Goal: Task Accomplishment & Management: Manage account settings

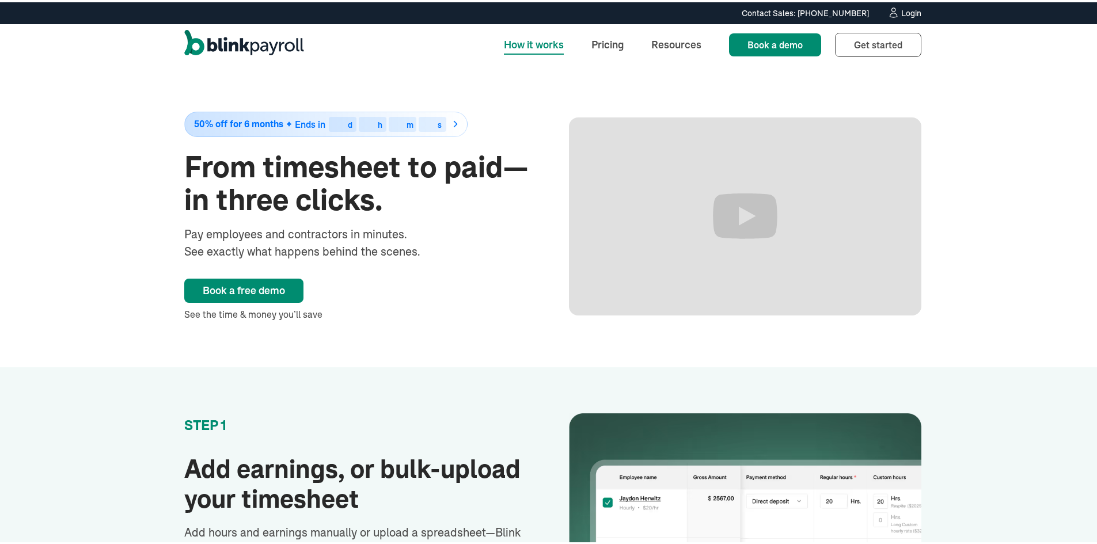
click at [920, 10] on div "Contact Sales: [PHONE_NUMBER] Contact Sales: [PHONE_NUMBER] Login" at bounding box center [552, 11] width 783 height 13
click at [913, 11] on div "Login" at bounding box center [911, 11] width 20 height 8
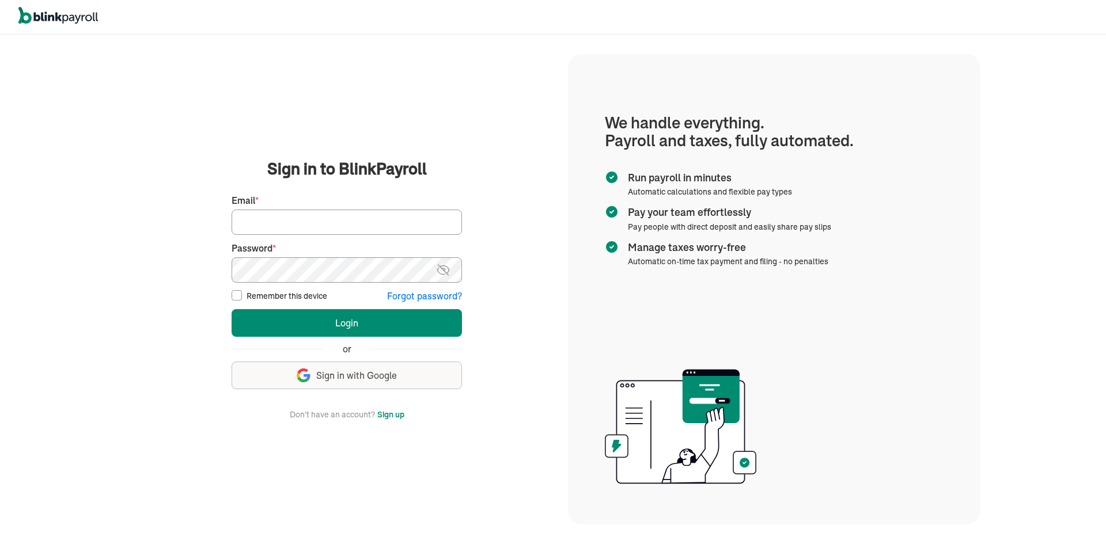
click at [297, 219] on input "Email *" at bounding box center [347, 222] width 230 height 25
type input "[PERSON_NAME][EMAIL_ADDRESS][DOMAIN_NAME]"
click at [232, 309] on button "Login" at bounding box center [347, 323] width 230 height 28
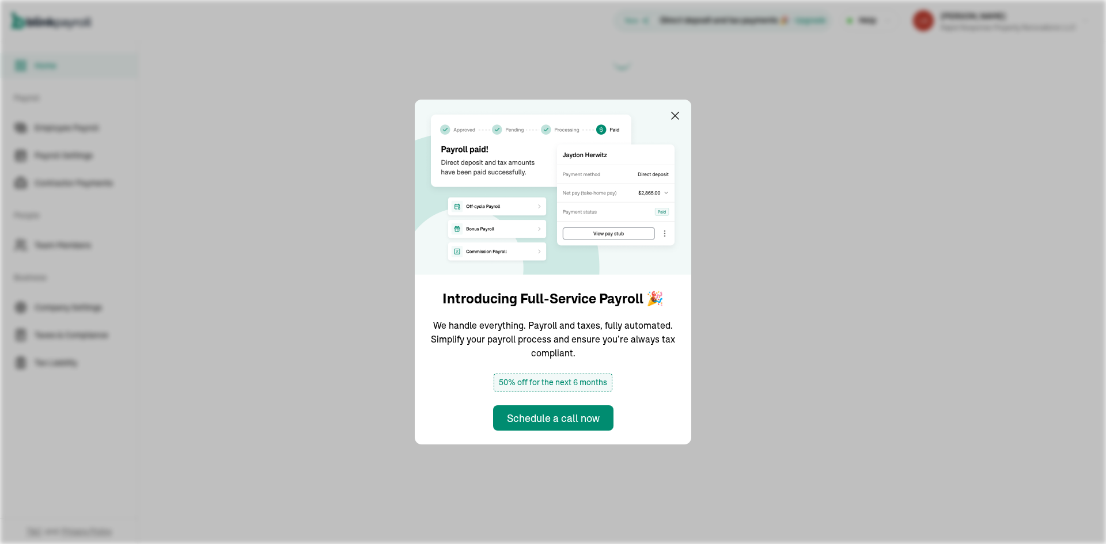
click at [666, 121] on img at bounding box center [553, 187] width 276 height 175
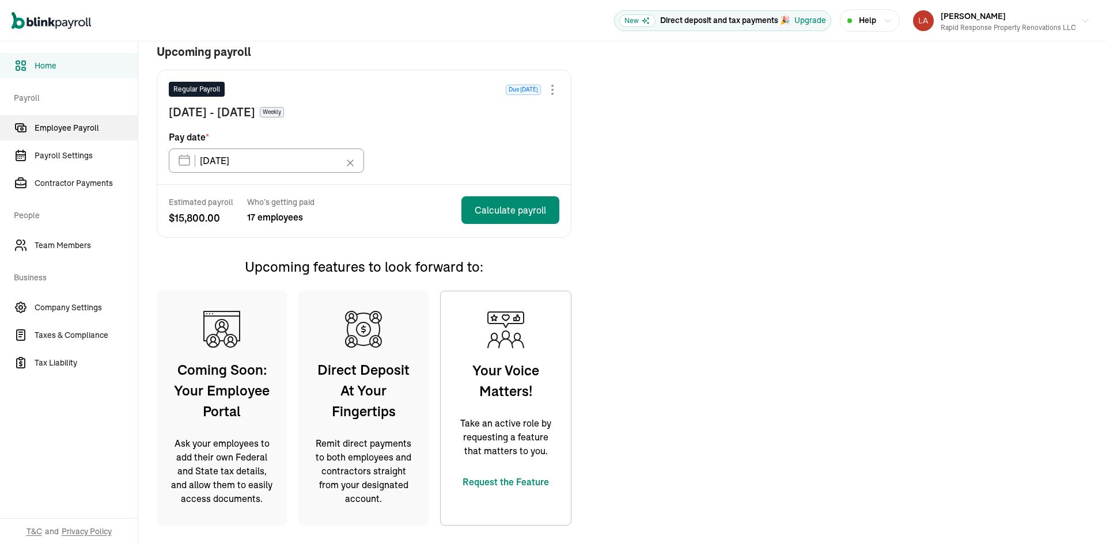
click at [79, 126] on span "Employee Payroll" at bounding box center [86, 128] width 103 height 12
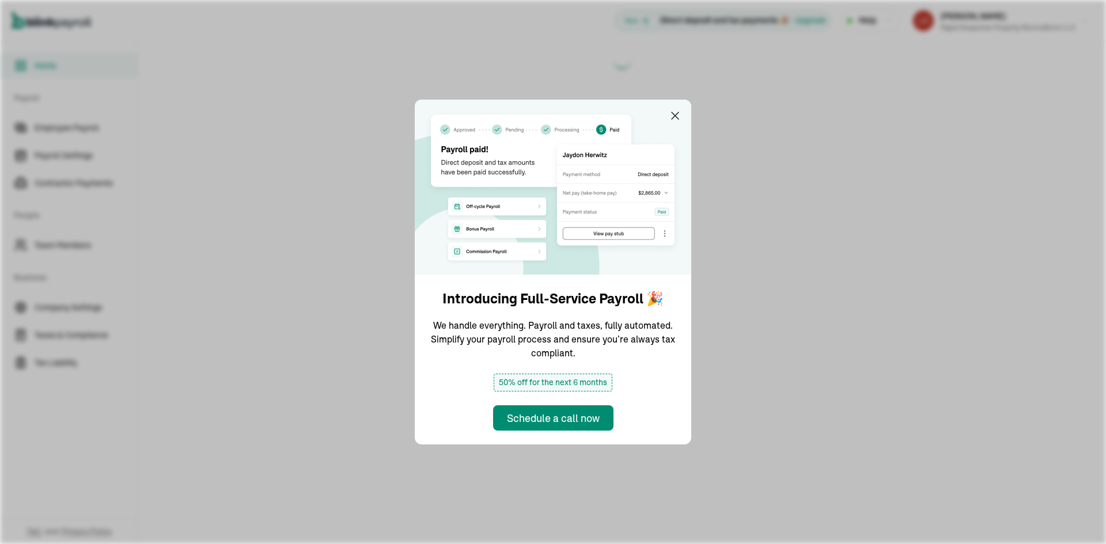
click at [666, 121] on img at bounding box center [553, 187] width 276 height 175
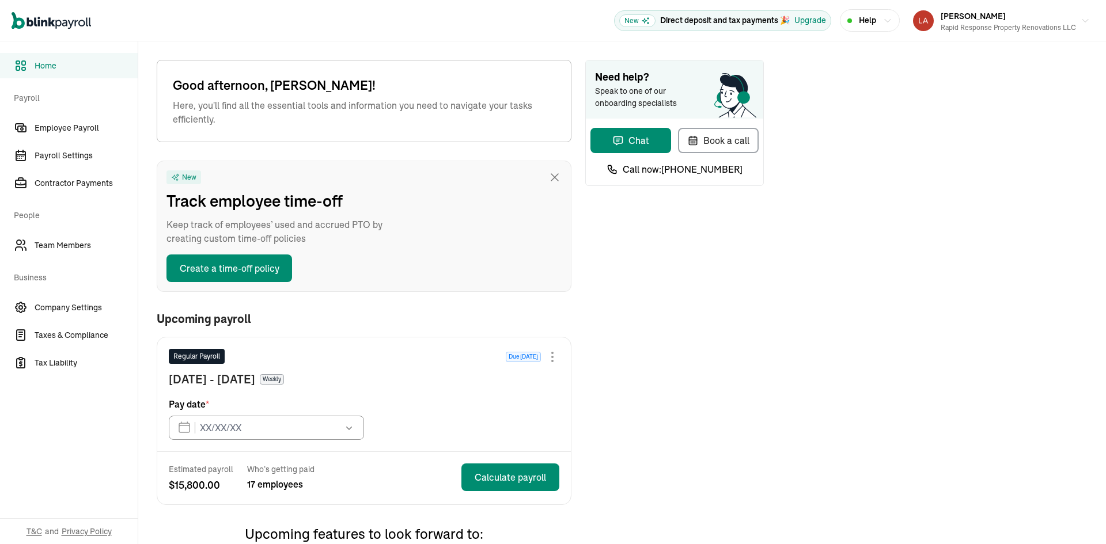
type input "[DATE]"
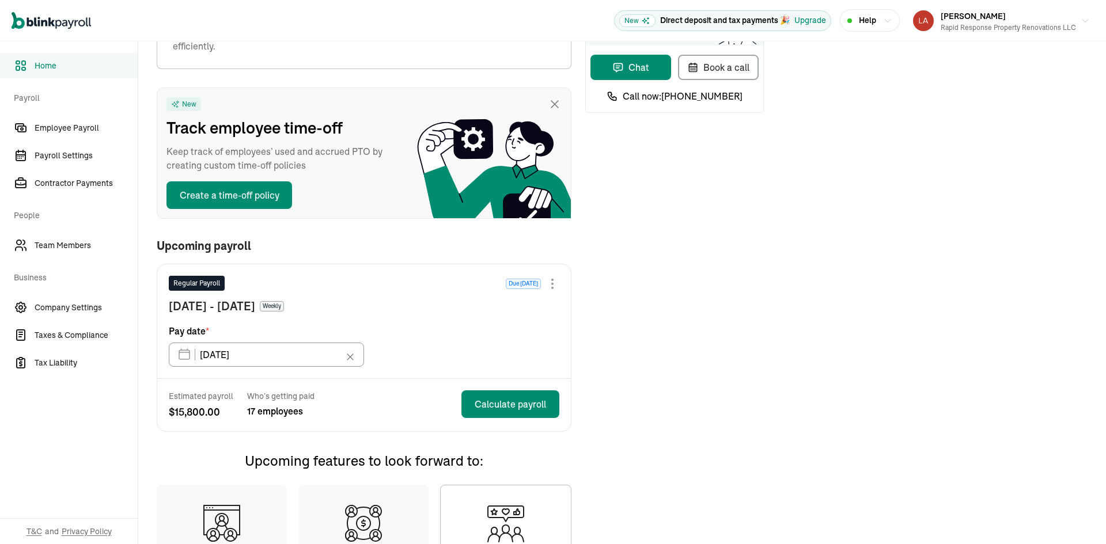
scroll to position [267, 0]
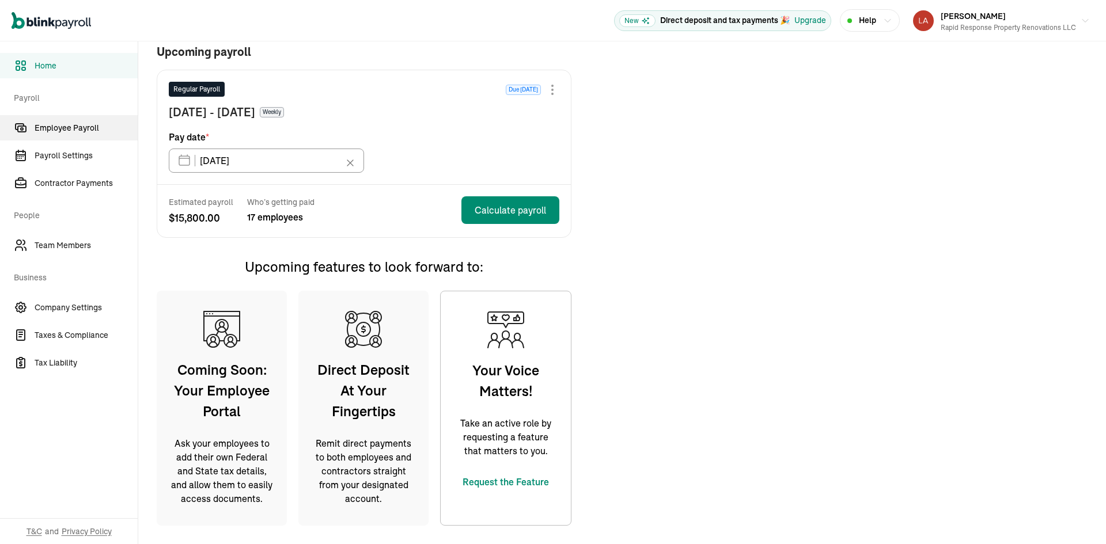
click at [79, 126] on span "Employee Payroll" at bounding box center [86, 128] width 103 height 12
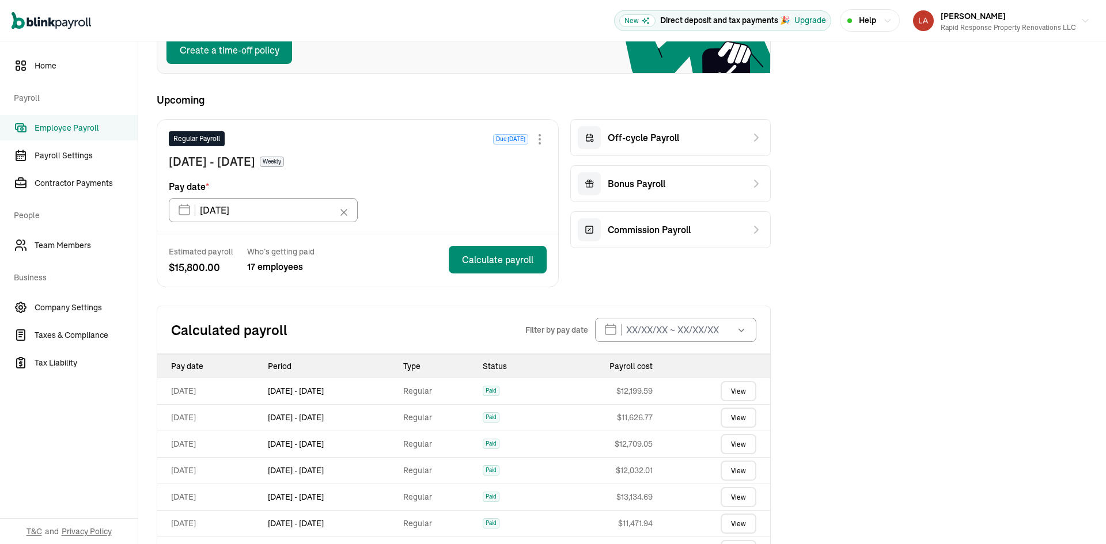
scroll to position [198, 0]
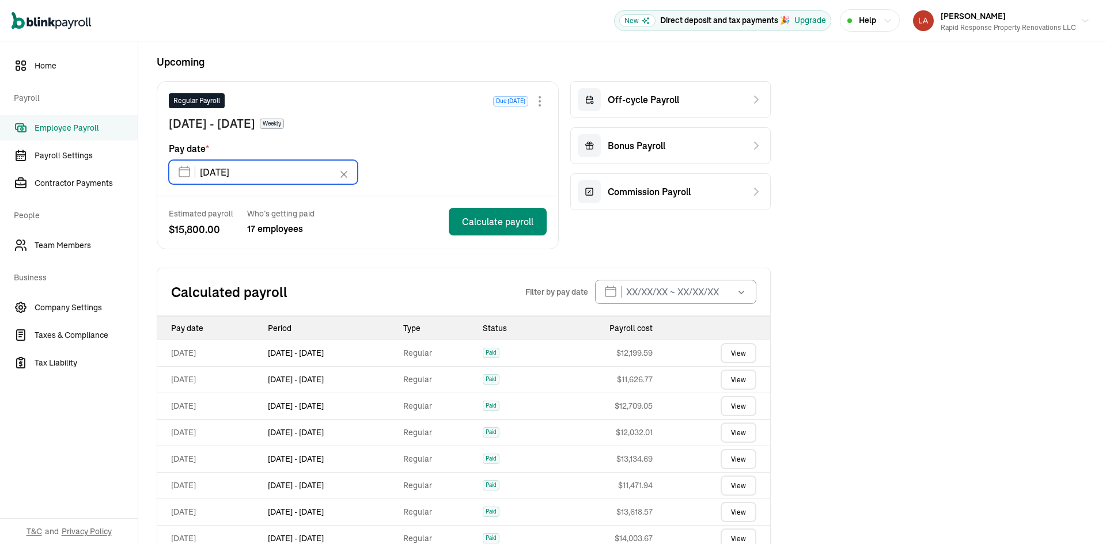
click at [271, 168] on input "[DATE]" at bounding box center [263, 172] width 189 height 24
click at [372, 241] on div "Estimated payroll $ 15,800.00 Who’s getting paid 17 employees Calculate payroll" at bounding box center [357, 222] width 401 height 52
click at [539, 99] on div at bounding box center [540, 101] width 14 height 14
click at [314, 79] on div "Upcoming Regular Payroll Due in 7 days Oct 2 - Oct 8, 2025 Weekly Pay date * 10…" at bounding box center [464, 151] width 614 height 195
click at [56, 127] on span "Employee Payroll" at bounding box center [86, 128] width 103 height 12
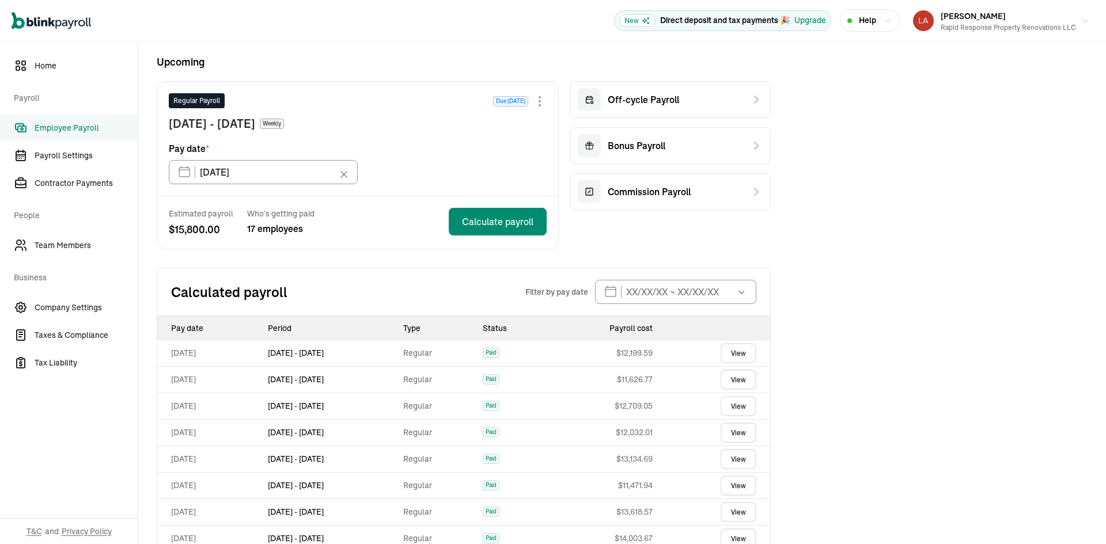
click at [56, 127] on span "Employee Payroll" at bounding box center [86, 128] width 103 height 12
click at [325, 290] on h2 "Calculated payroll" at bounding box center [348, 292] width 354 height 18
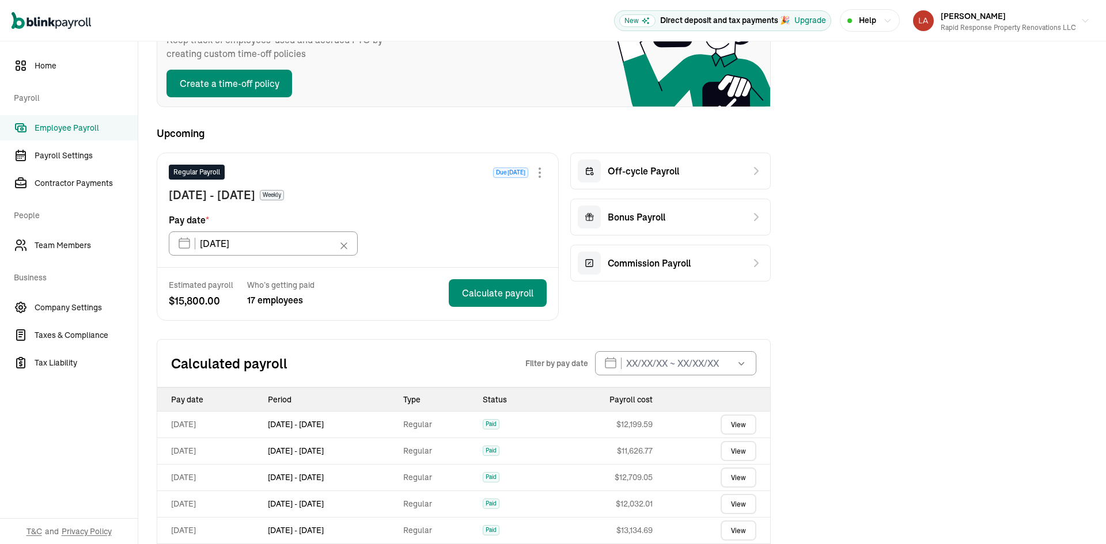
scroll to position [0, 0]
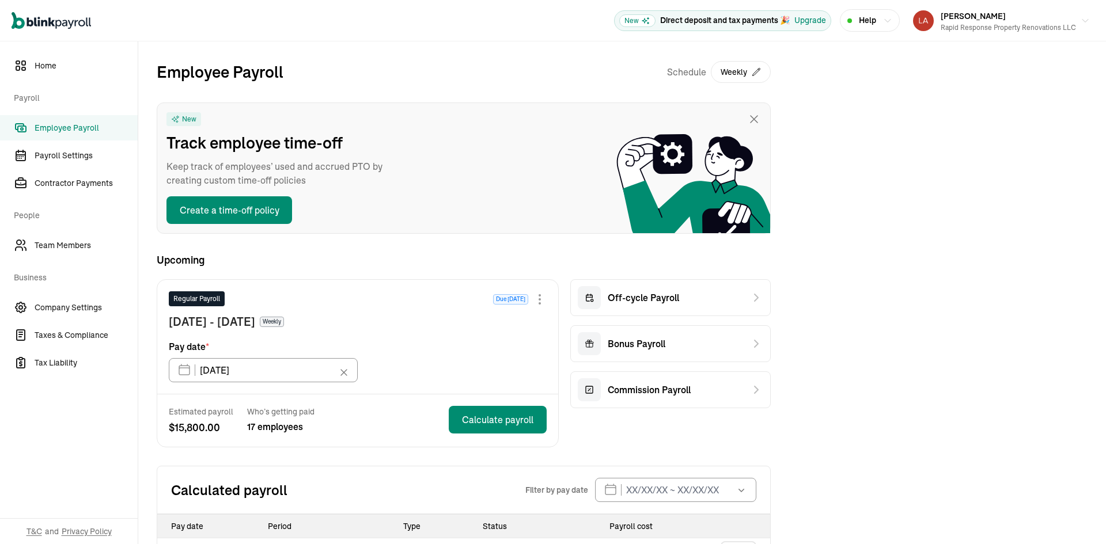
click at [852, 18] on div "Help" at bounding box center [869, 20] width 45 height 12
click at [659, 301] on span "Off-cycle Payroll" at bounding box center [643, 298] width 71 height 14
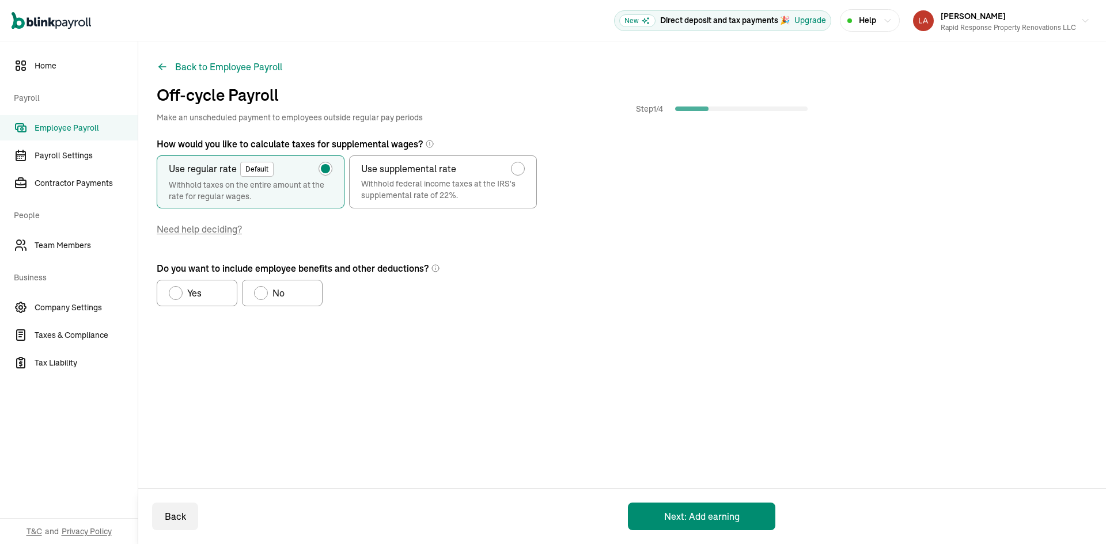
click at [192, 293] on span "Yes" at bounding box center [194, 293] width 14 height 14
click at [177, 293] on input "Yes" at bounding box center [172, 290] width 9 height 9
radio input "true"
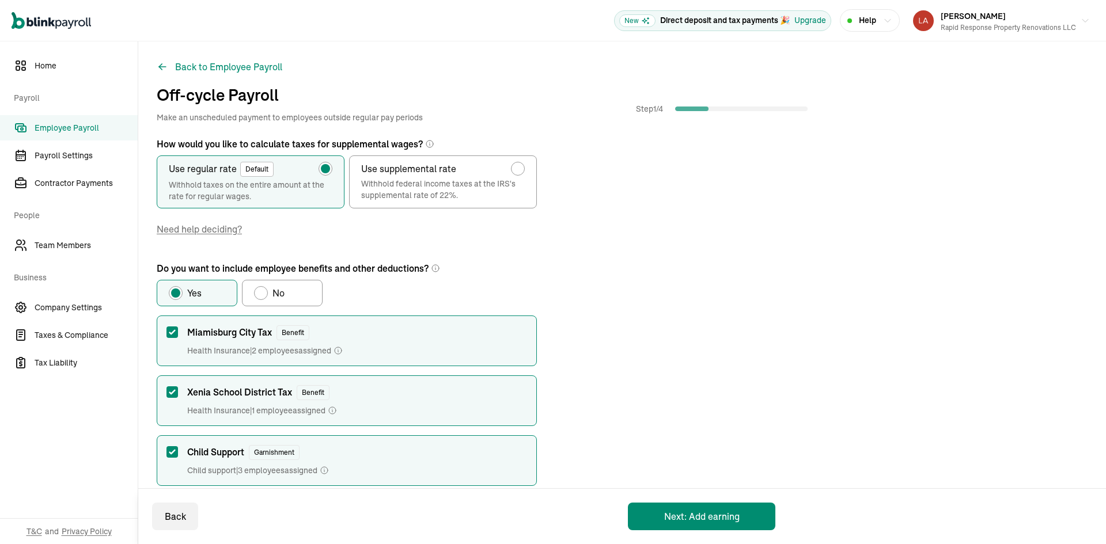
click at [74, 125] on span "Employee Payroll" at bounding box center [86, 128] width 103 height 12
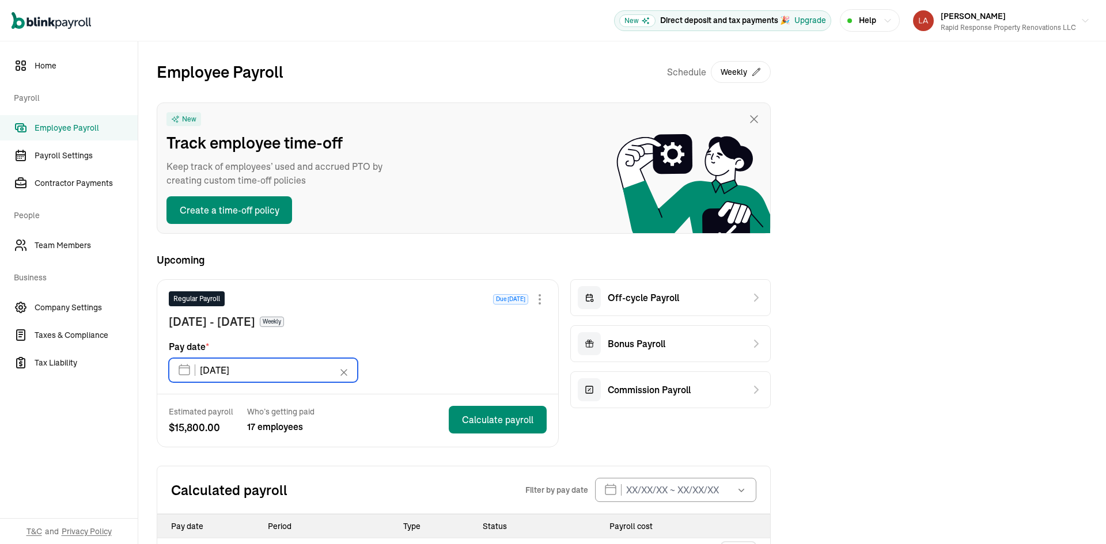
click at [229, 373] on input "[DATE]" at bounding box center [263, 370] width 189 height 24
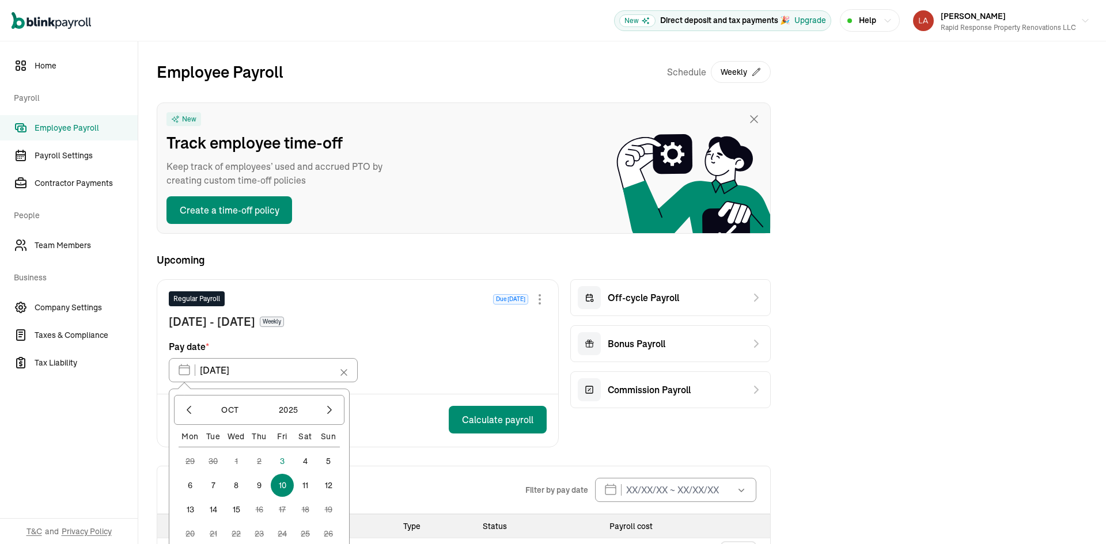
click at [283, 460] on button "3" at bounding box center [282, 461] width 23 height 23
type input "[DATE]"
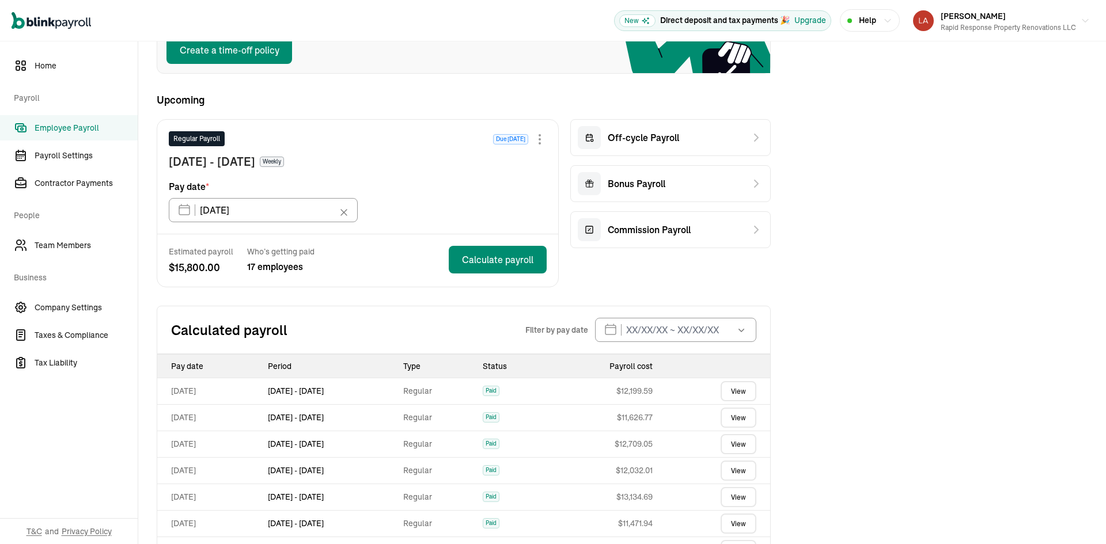
scroll to position [198, 0]
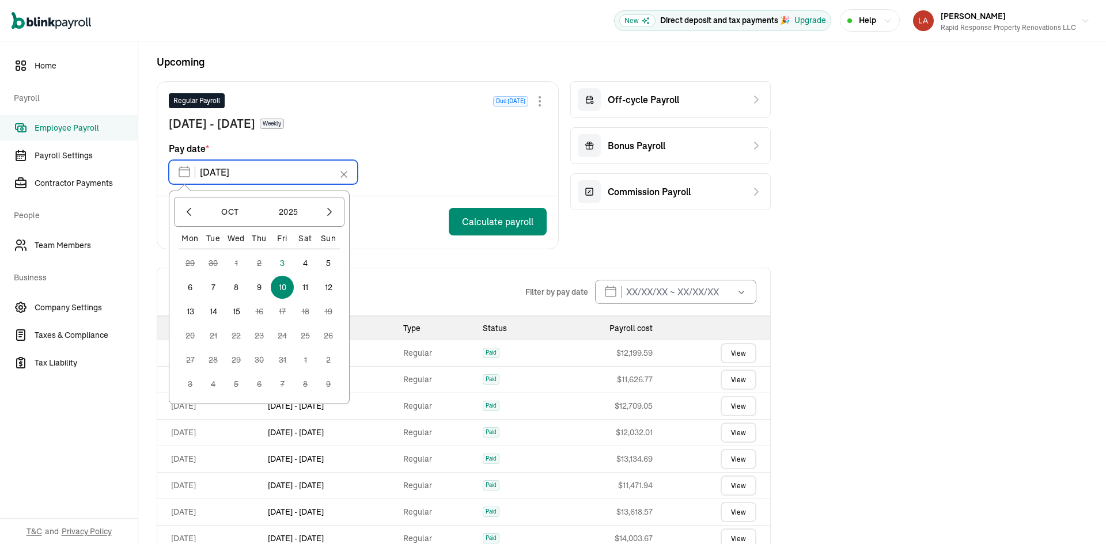
click at [271, 168] on input "[DATE]" at bounding box center [263, 172] width 189 height 24
click at [372, 241] on div "Estimated payroll $ 15,800.00 Who’s getting paid 17 employees Calculate payroll" at bounding box center [357, 222] width 401 height 52
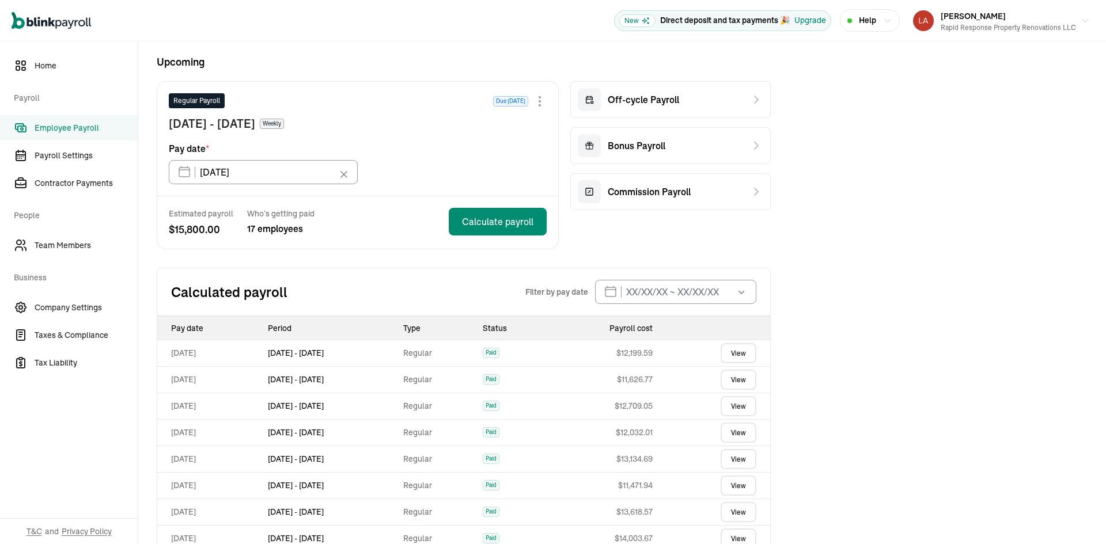
click at [539, 99] on div at bounding box center [540, 101] width 14 height 14
click at [314, 79] on div "Upcoming Regular Payroll Due [DATE] Skip this payroll [DATE] - [DATE] Weekly Pa…" at bounding box center [464, 151] width 614 height 195
click at [56, 127] on span "Employee Payroll" at bounding box center [86, 128] width 103 height 12
click at [325, 290] on h2 "Calculated payroll" at bounding box center [348, 292] width 354 height 18
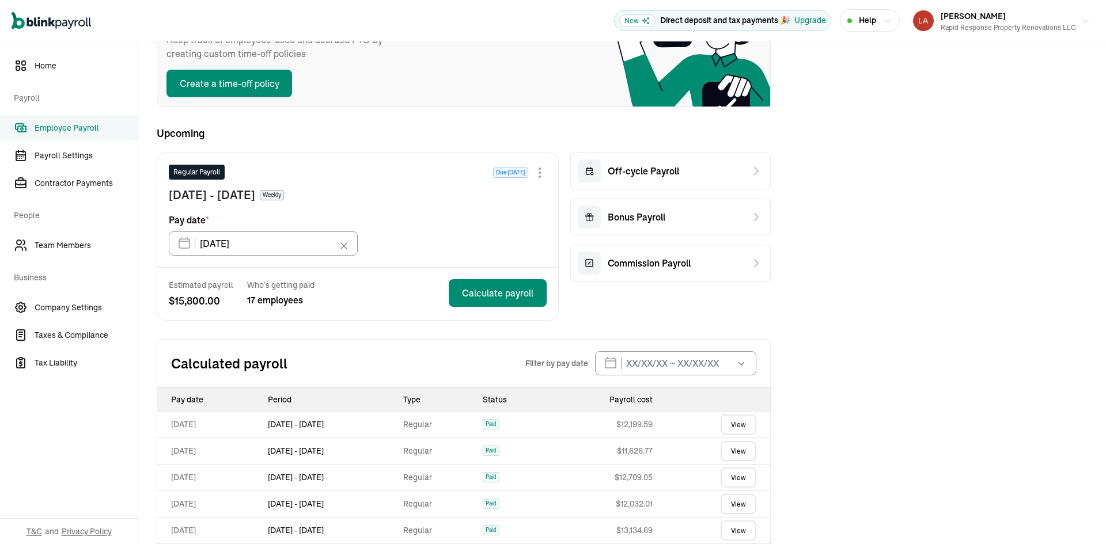
scroll to position [0, 0]
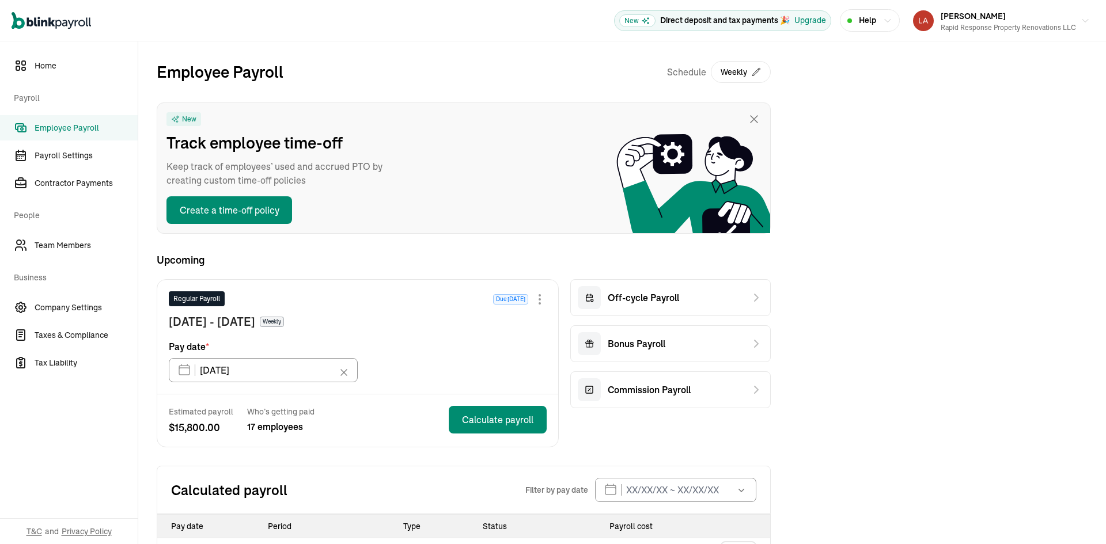
click at [852, 18] on div "Help" at bounding box center [869, 20] width 45 height 12
click at [659, 301] on span "Off-cycle Payroll" at bounding box center [643, 298] width 71 height 14
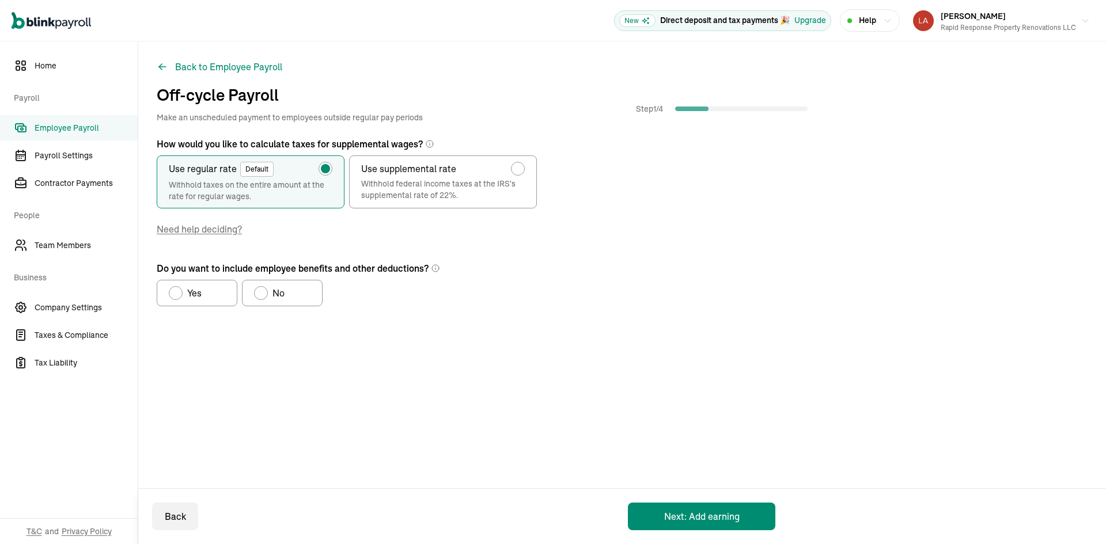
click at [192, 293] on span "Yes" at bounding box center [194, 293] width 14 height 14
click at [177, 293] on input "Yes" at bounding box center [172, 290] width 9 height 9
radio input "true"
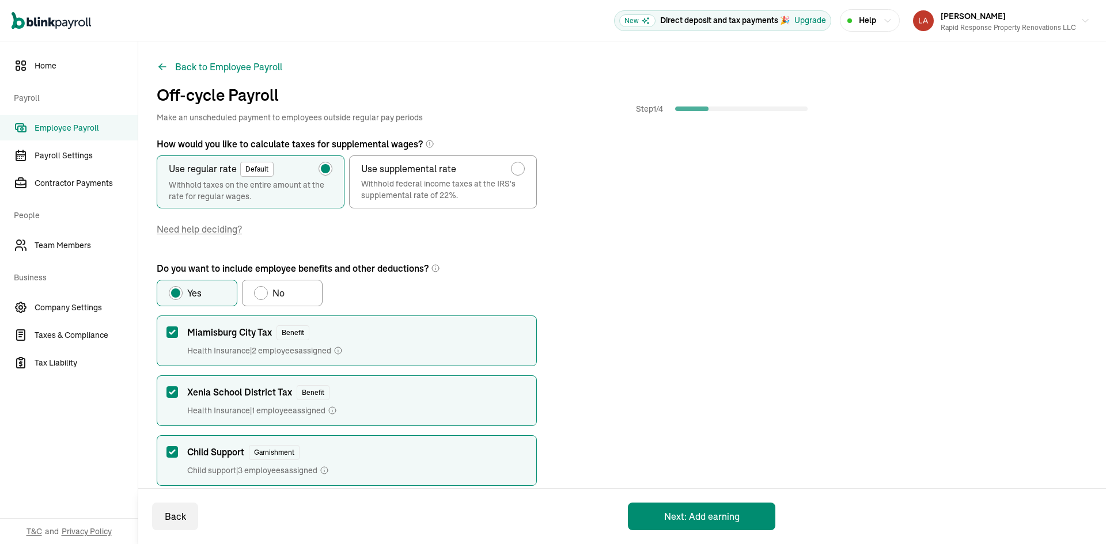
click at [74, 125] on span "Employee Payroll" at bounding box center [86, 128] width 103 height 12
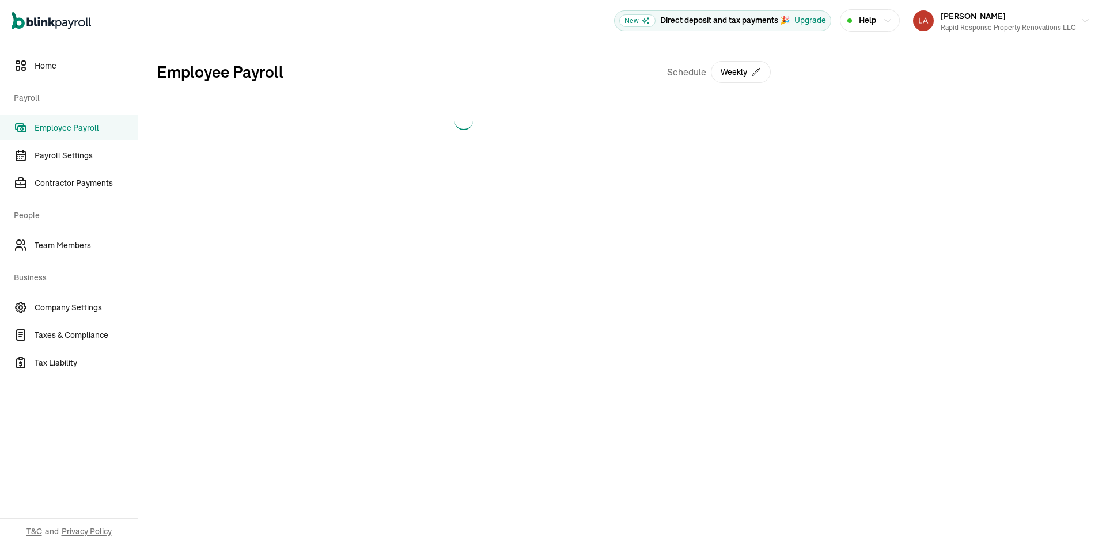
click at [74, 125] on span "Employee Payroll" at bounding box center [86, 128] width 103 height 12
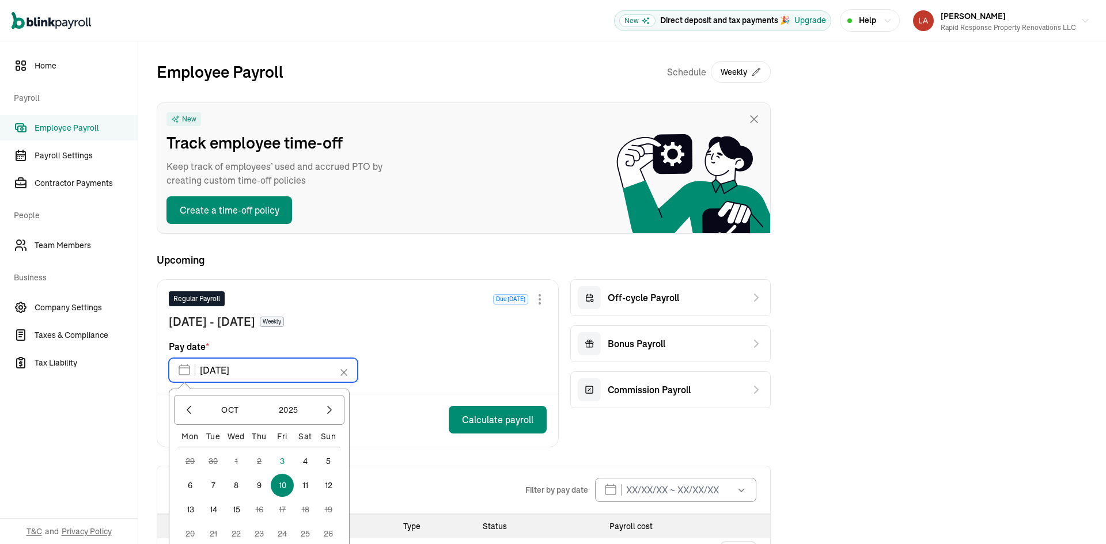
click at [229, 373] on input "10/10/2025" at bounding box center [263, 370] width 189 height 24
click at [283, 460] on button "3" at bounding box center [282, 461] width 23 height 23
type input "[DATE]"
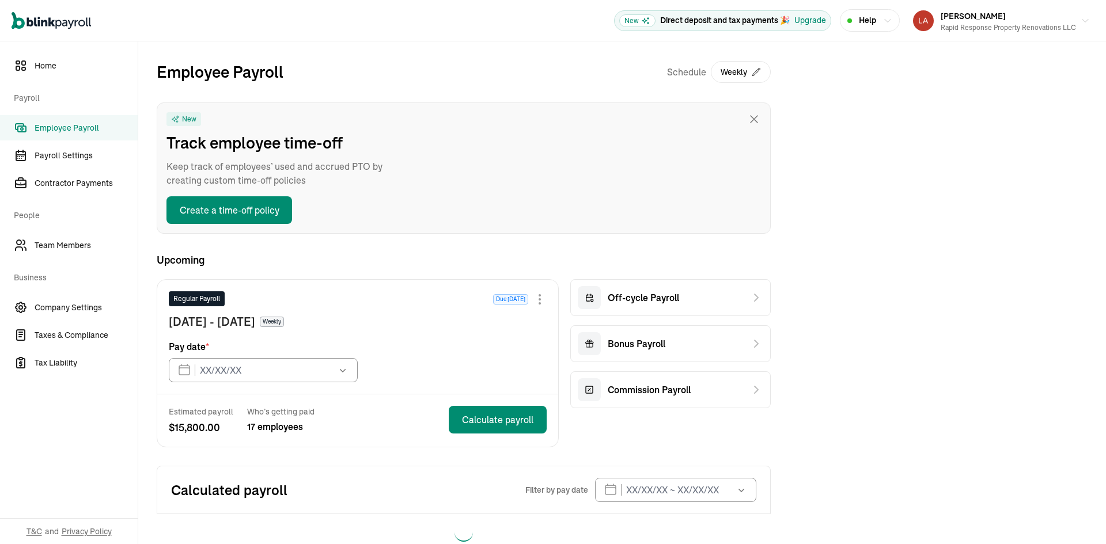
type input "[DATE]"
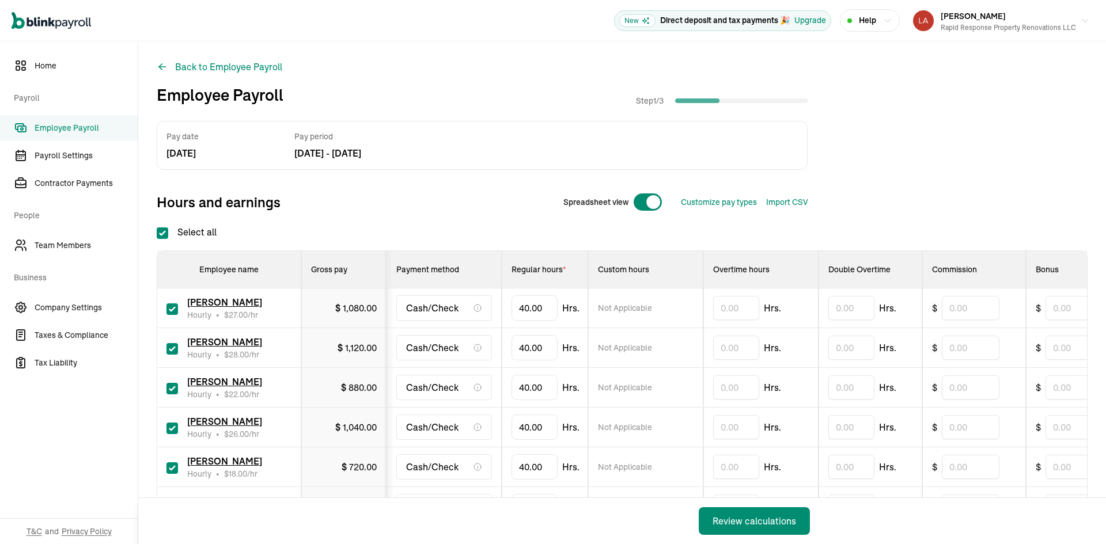
checkbox input "true"
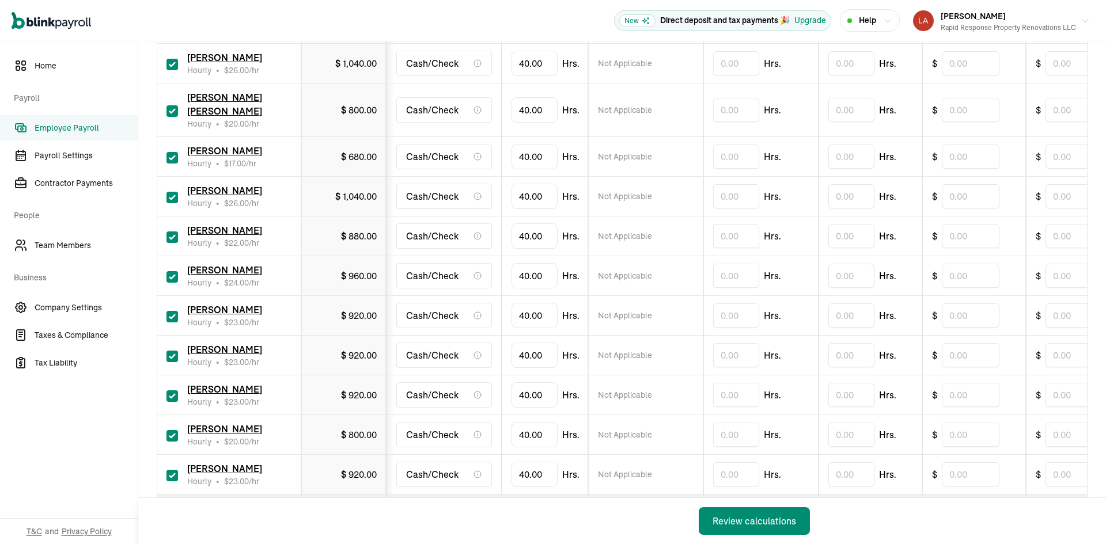
scroll to position [518, 0]
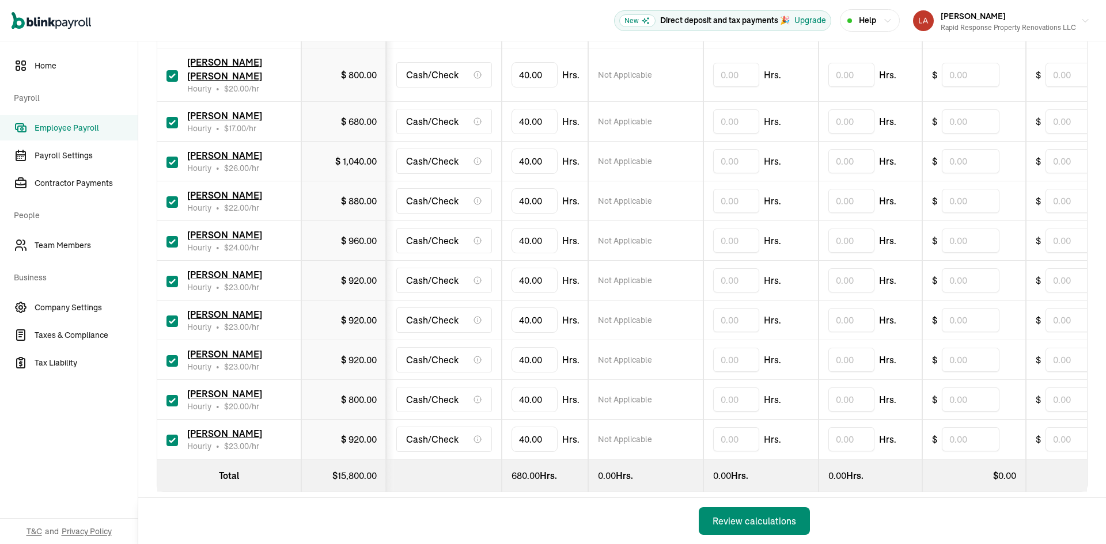
click at [168, 316] on input "checkbox" at bounding box center [172, 322] width 12 height 12
checkbox input "false"
type input "0.00"
drag, startPoint x: 170, startPoint y: 422, endPoint x: 180, endPoint y: 395, distance: 29.5
click at [170, 435] on input "checkbox" at bounding box center [172, 441] width 12 height 12
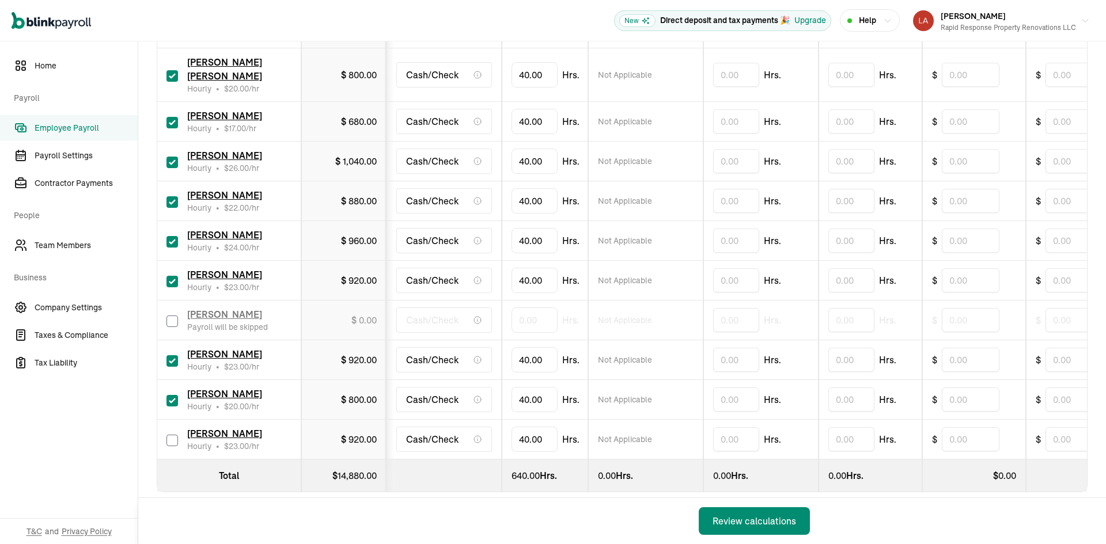
checkbox input "false"
type input "0.00"
click at [173, 395] on input "checkbox" at bounding box center [172, 401] width 12 height 12
checkbox input "false"
type input "0.00"
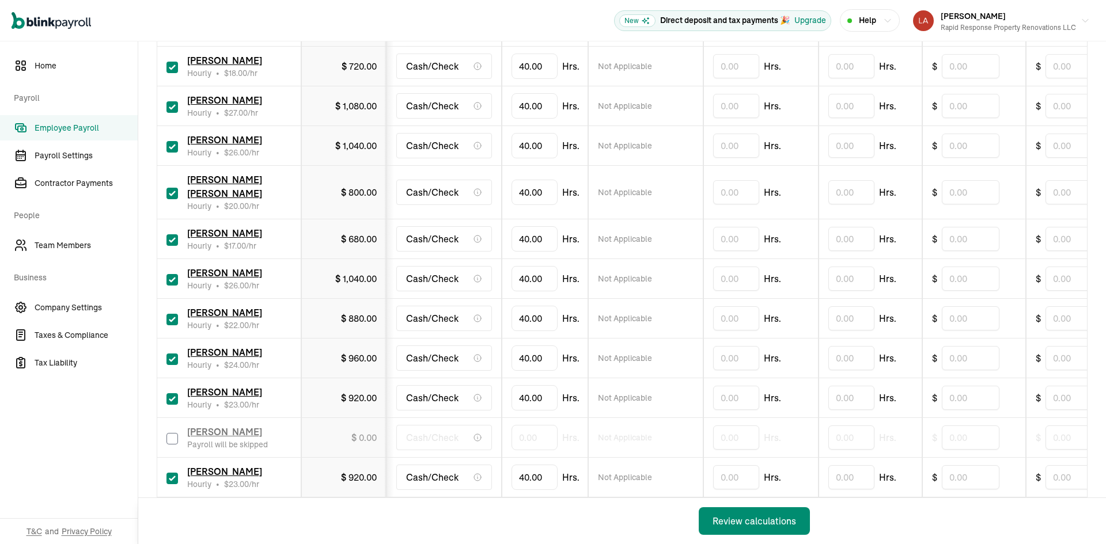
scroll to position [403, 0]
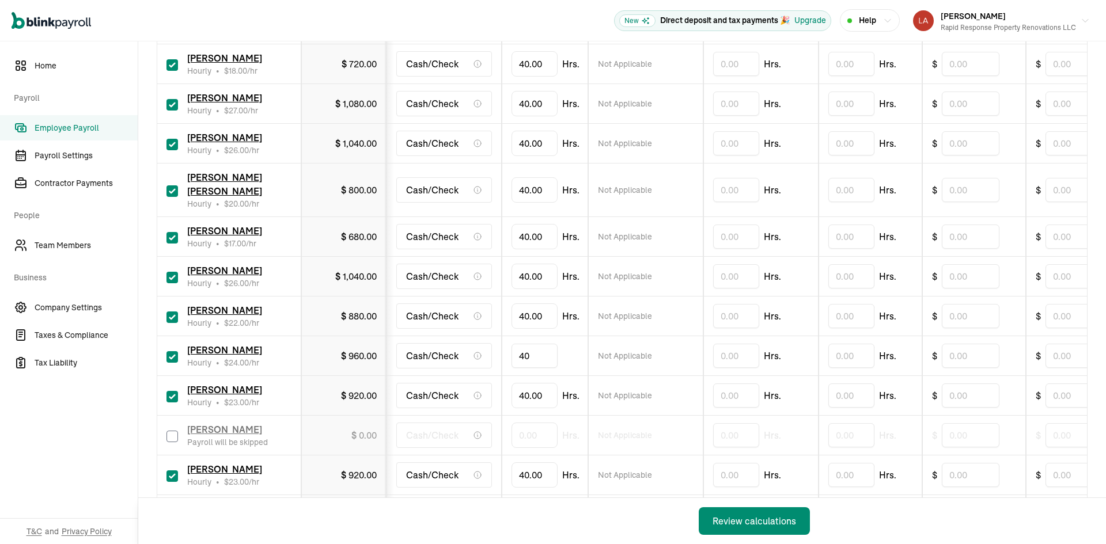
click at [534, 344] on input "40" at bounding box center [534, 356] width 46 height 24
type input "39.37"
click at [538, 465] on input "40" at bounding box center [534, 475] width 46 height 24
type input "36.59"
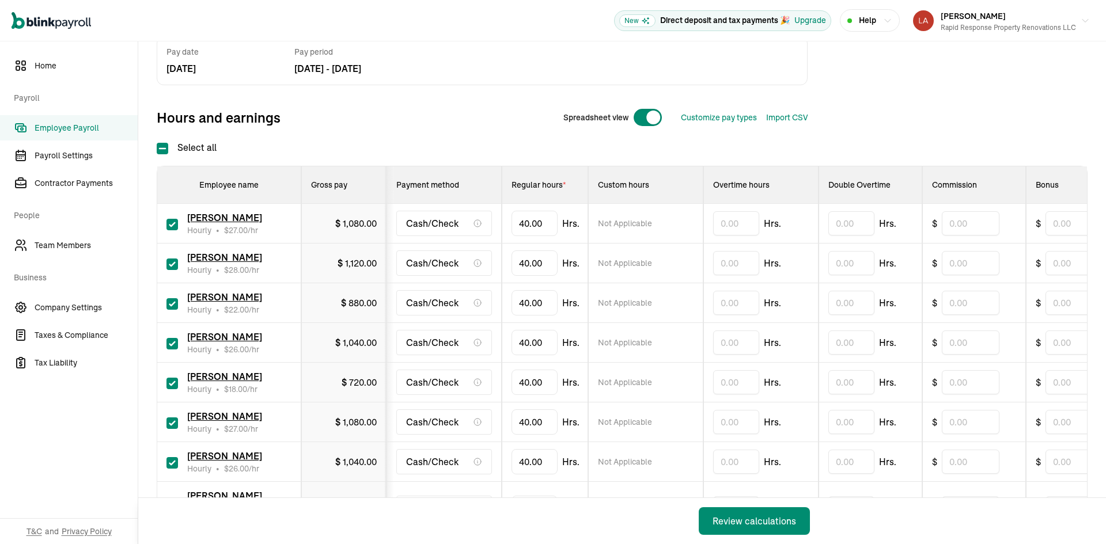
scroll to position [58, 0]
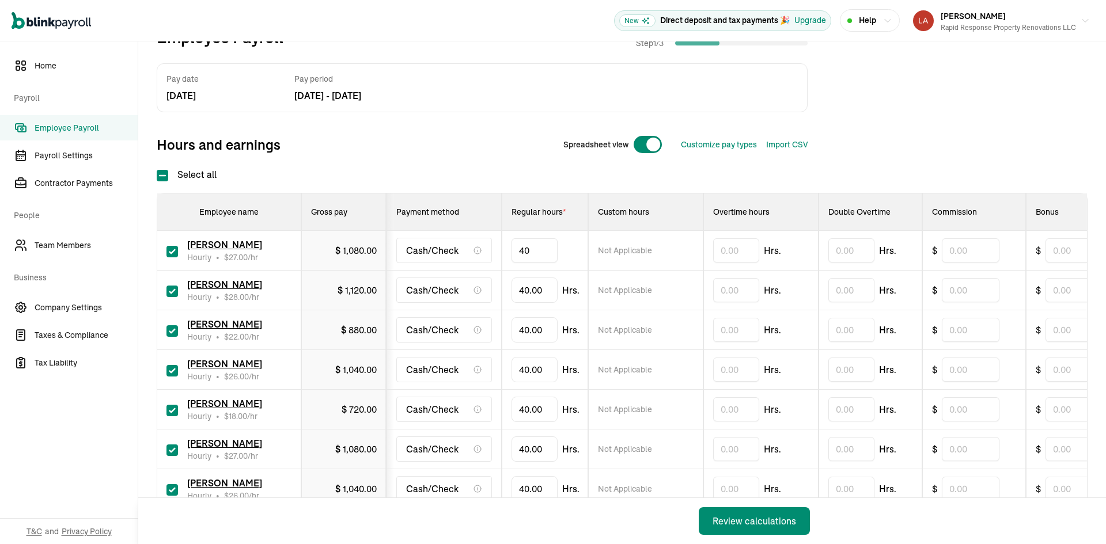
click at [533, 247] on input "40" at bounding box center [534, 250] width 46 height 24
type input "39.33"
click at [731, 375] on input "text" at bounding box center [736, 370] width 46 height 24
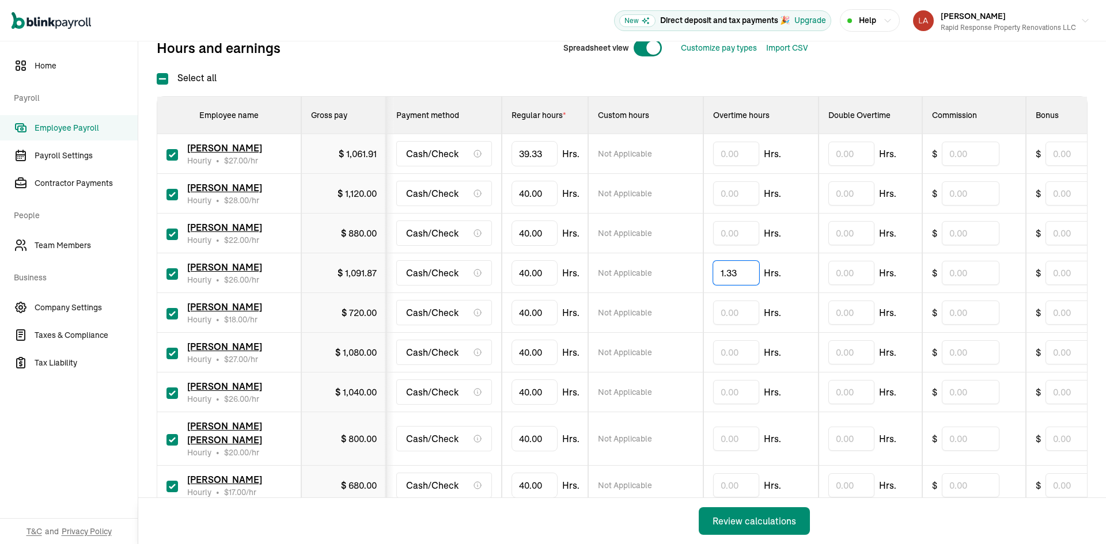
scroll to position [173, 0]
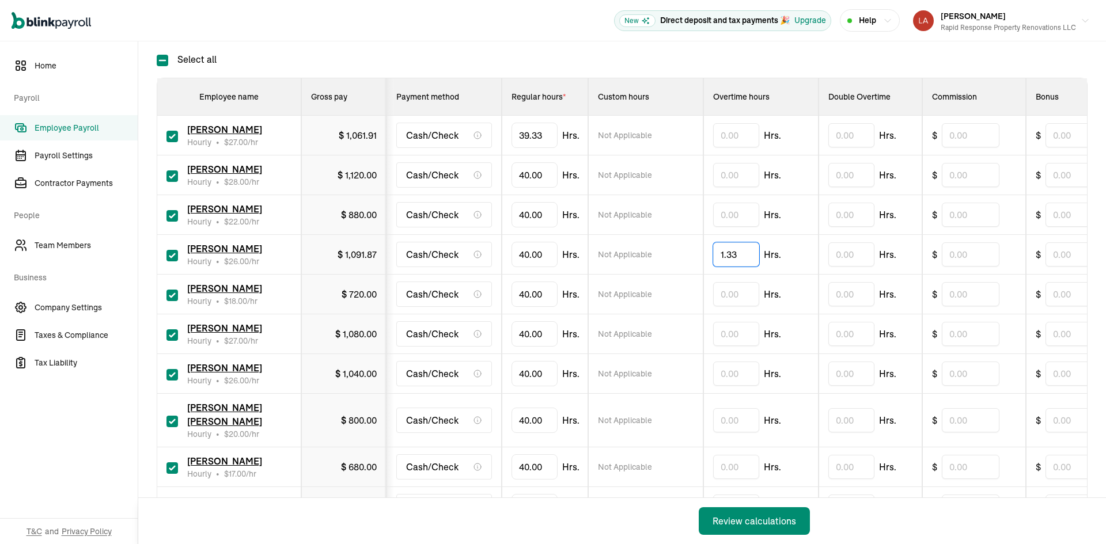
type input "1.33"
click at [733, 339] on input "text" at bounding box center [736, 334] width 46 height 24
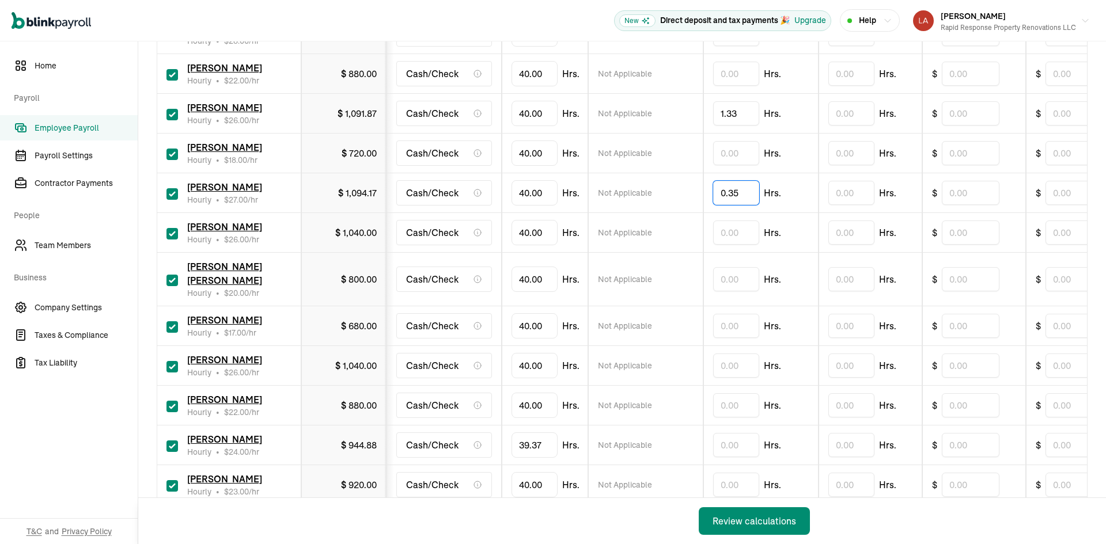
scroll to position [346, 0]
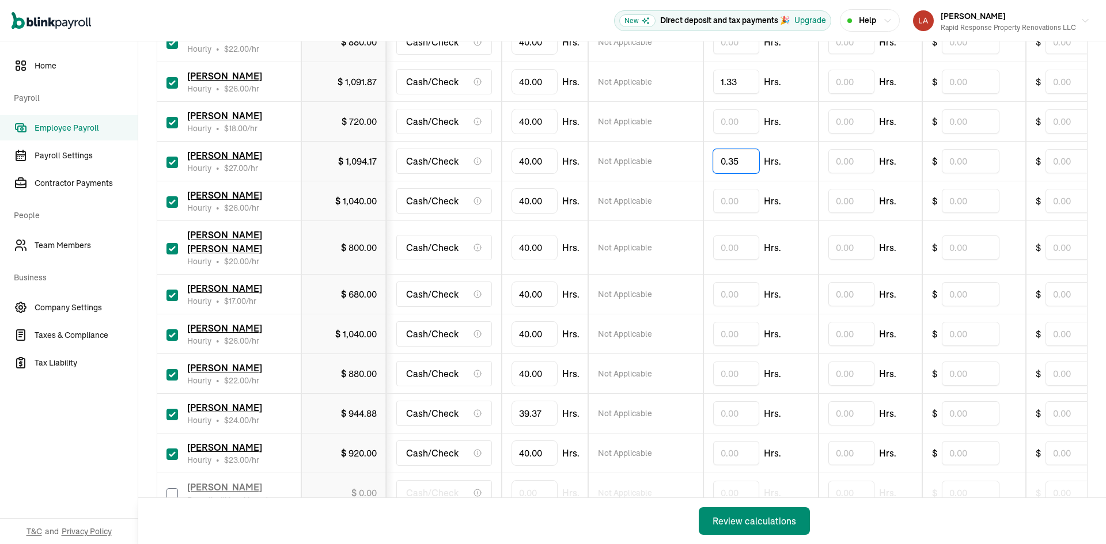
type input "0.35"
click at [532, 322] on input "40" at bounding box center [534, 334] width 46 height 24
type input "33.25"
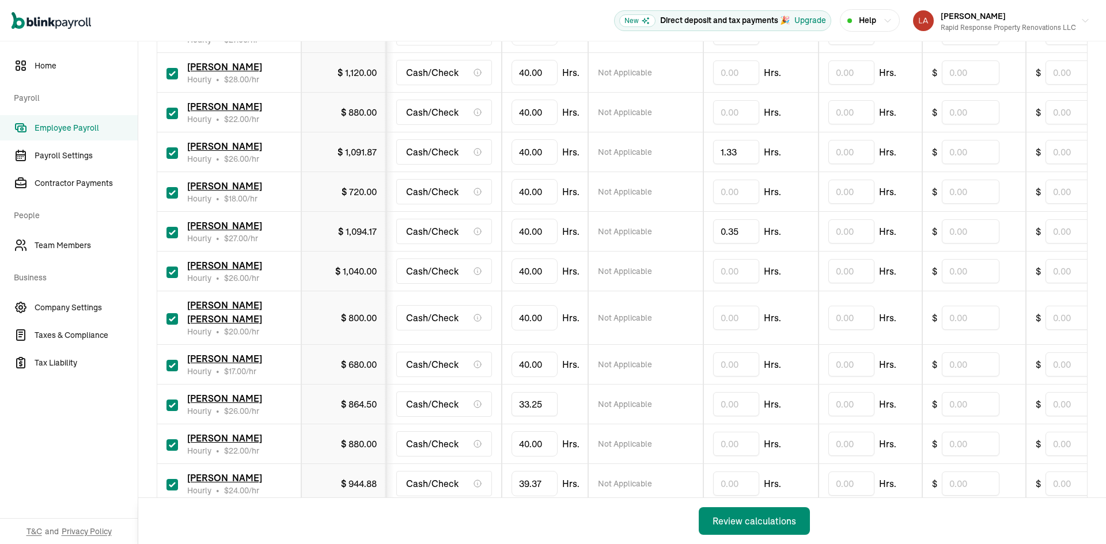
scroll to position [230, 0]
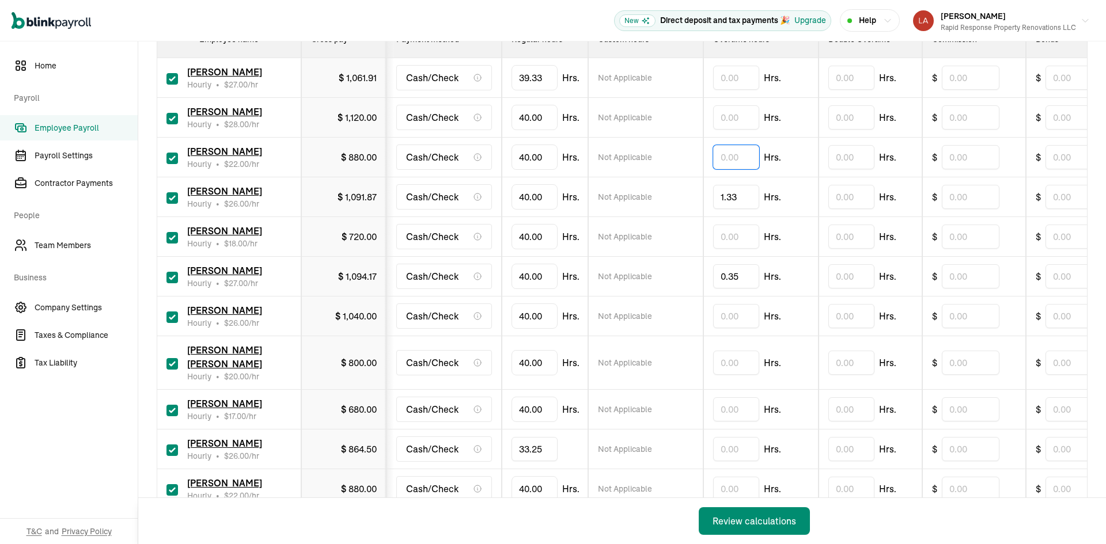
click at [727, 158] on input "text" at bounding box center [736, 157] width 46 height 24
type input "3.12"
click at [738, 116] on input "text" at bounding box center [736, 117] width 46 height 24
type input "4.32"
click at [174, 238] on input "checkbox" at bounding box center [172, 238] width 12 height 12
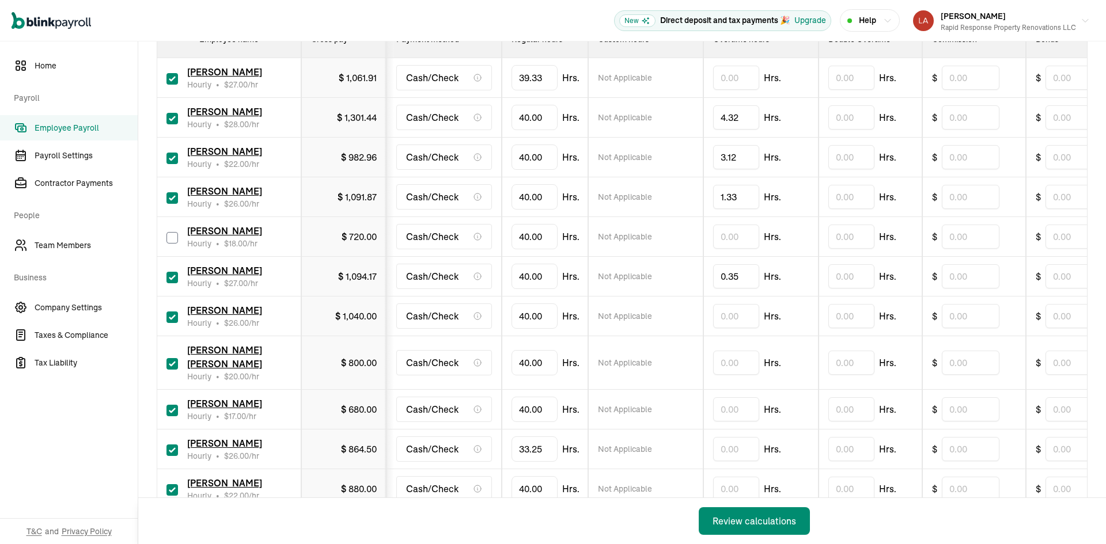
checkbox input "false"
type input "0.00"
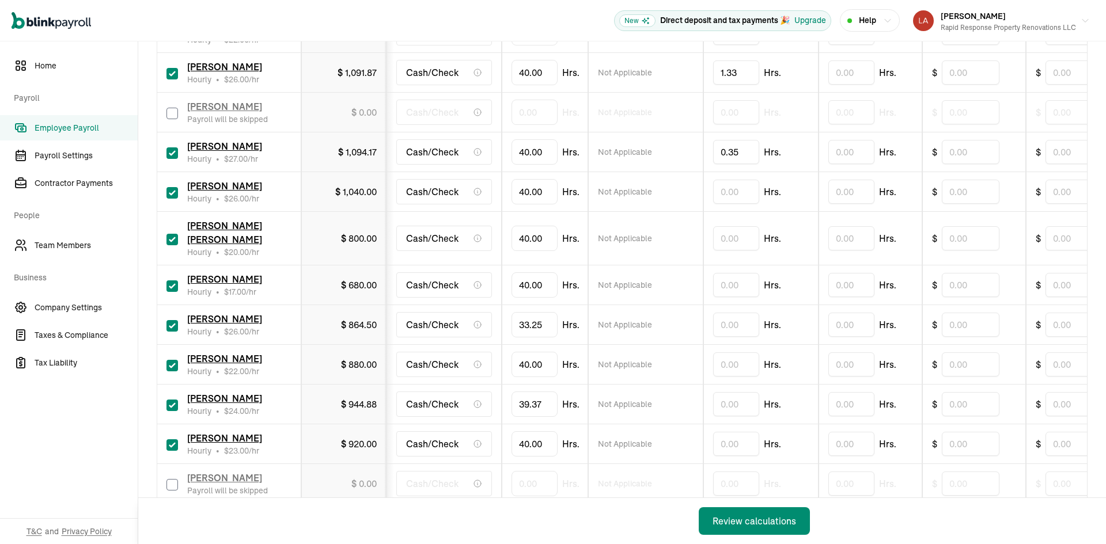
scroll to position [403, 0]
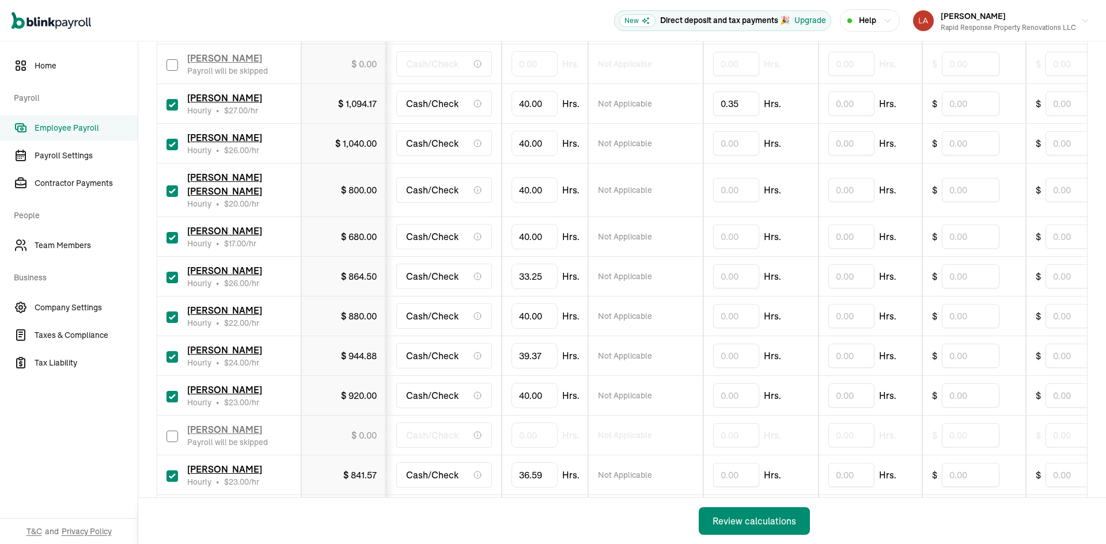
click at [170, 312] on input "checkbox" at bounding box center [172, 318] width 12 height 12
checkbox input "false"
type input "0.00"
click at [547, 384] on input "40" at bounding box center [534, 396] width 46 height 24
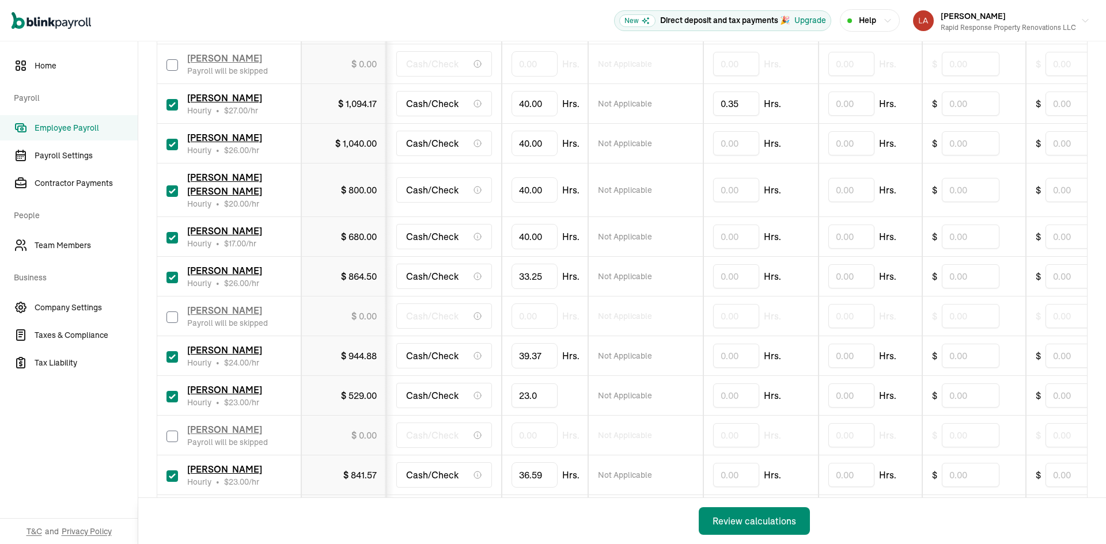
type input "23.00"
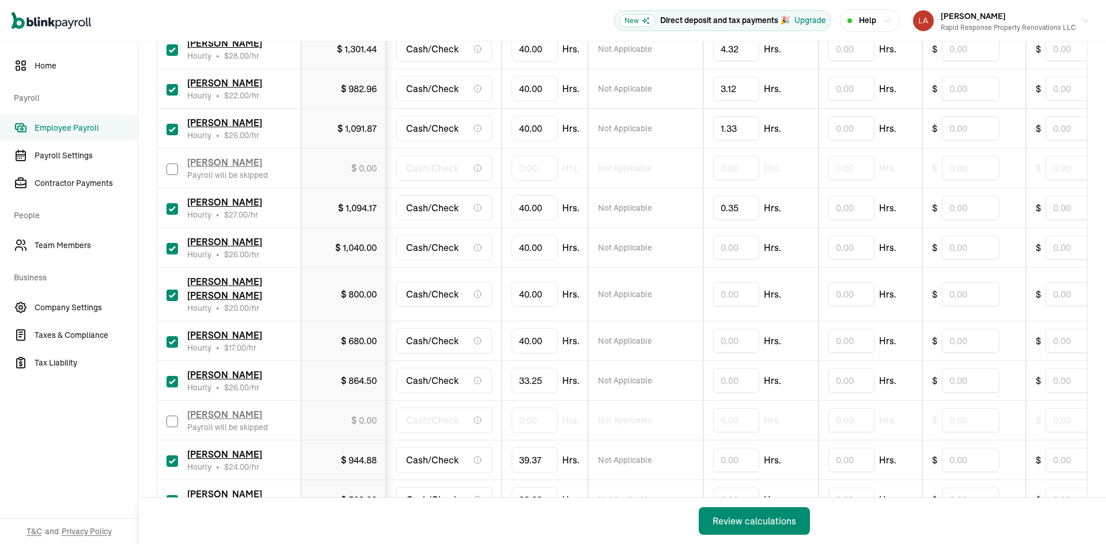
scroll to position [295, 0]
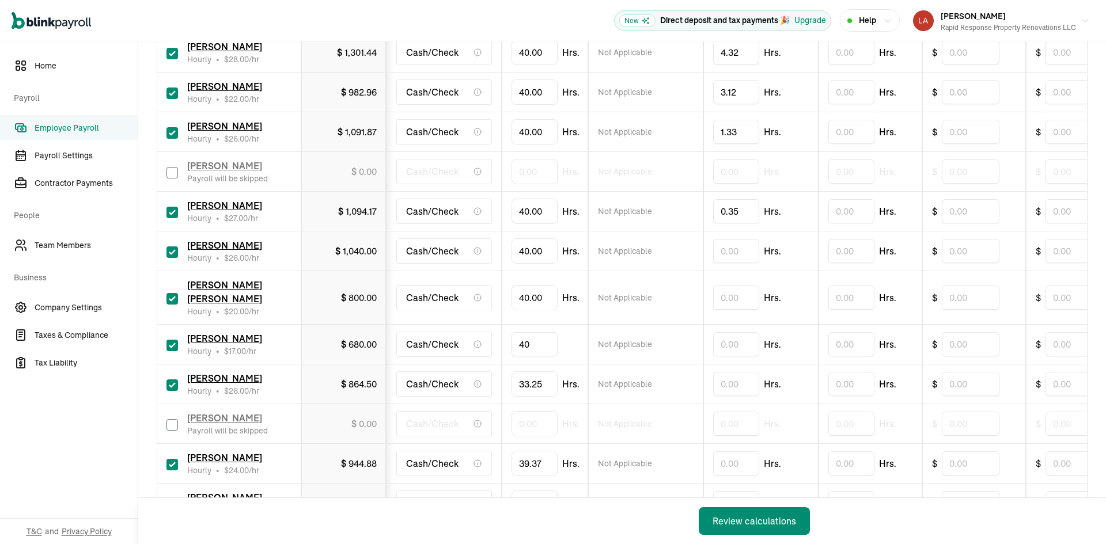
click at [538, 332] on input "40" at bounding box center [534, 344] width 46 height 24
click at [538, 332] on input "31.5" at bounding box center [534, 344] width 46 height 24
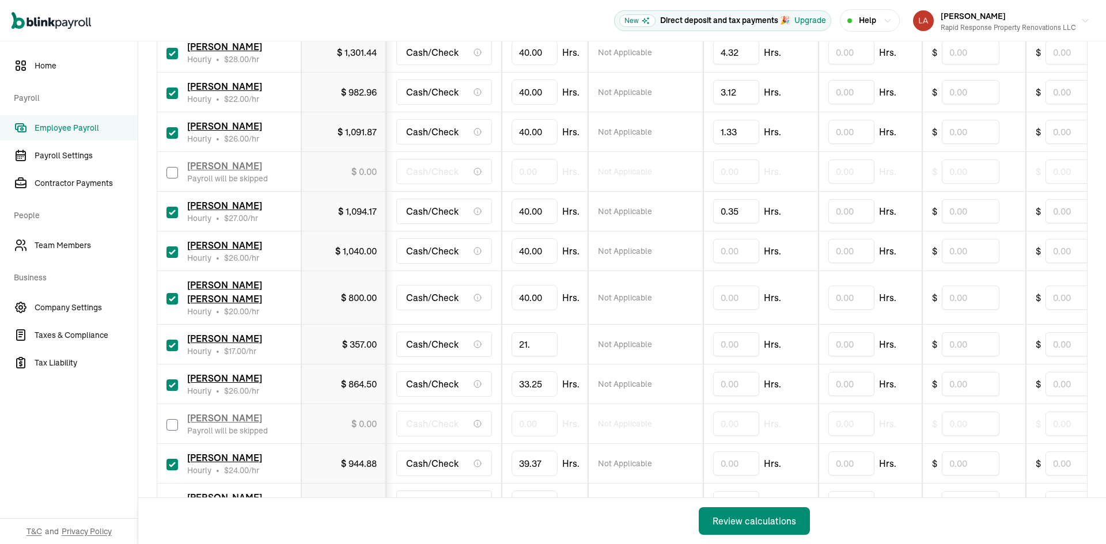
type input "21.5"
click at [534, 290] on input "40" at bounding box center [534, 298] width 46 height 24
type input "14.5"
click at [540, 249] on input "40" at bounding box center [534, 251] width 46 height 24
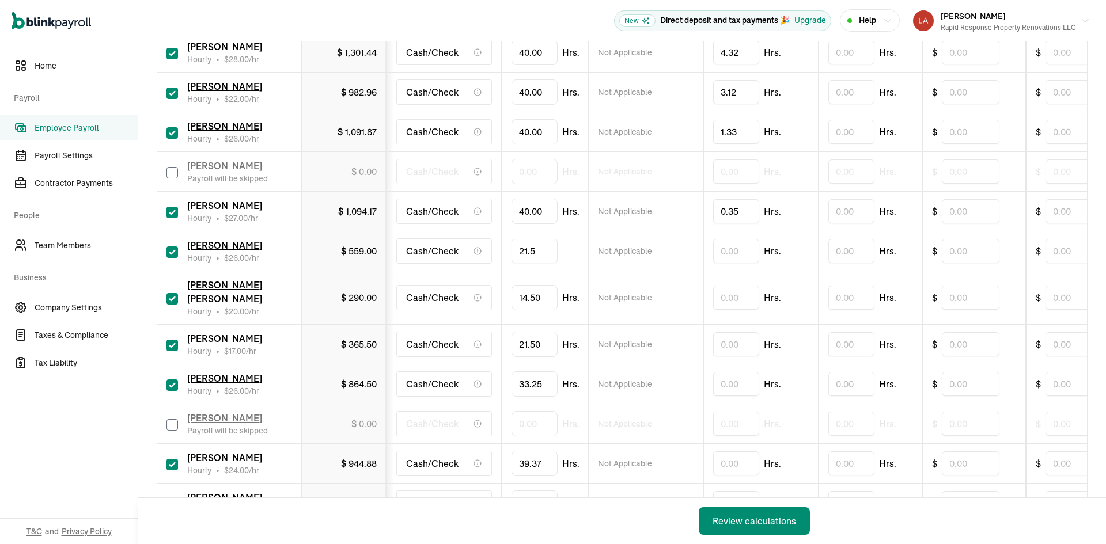
type input "21.53"
click at [763, 521] on div "Review calculations" at bounding box center [754, 521] width 84 height 14
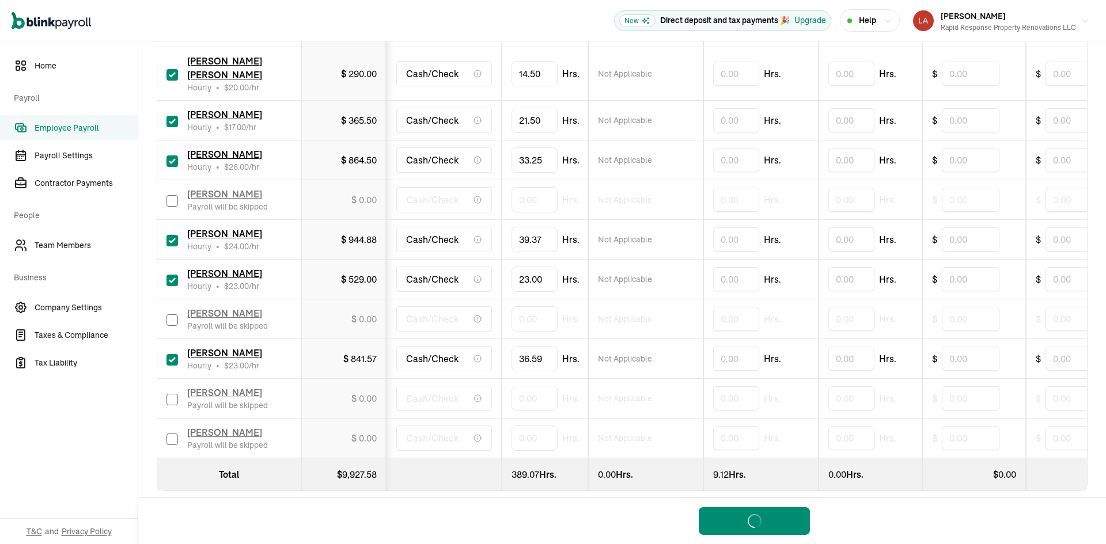
scroll to position [526, 0]
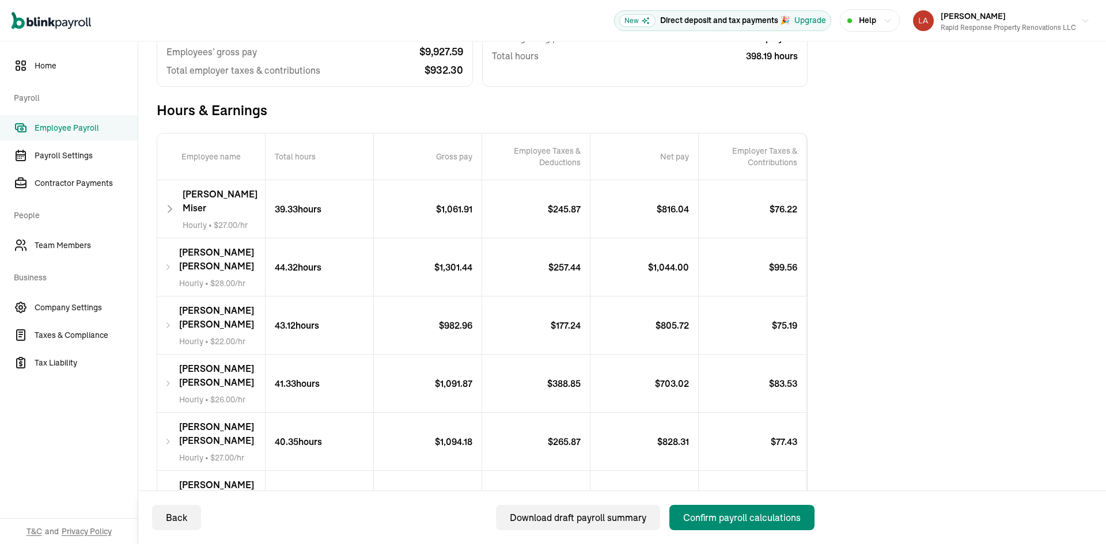
scroll to position [185, 0]
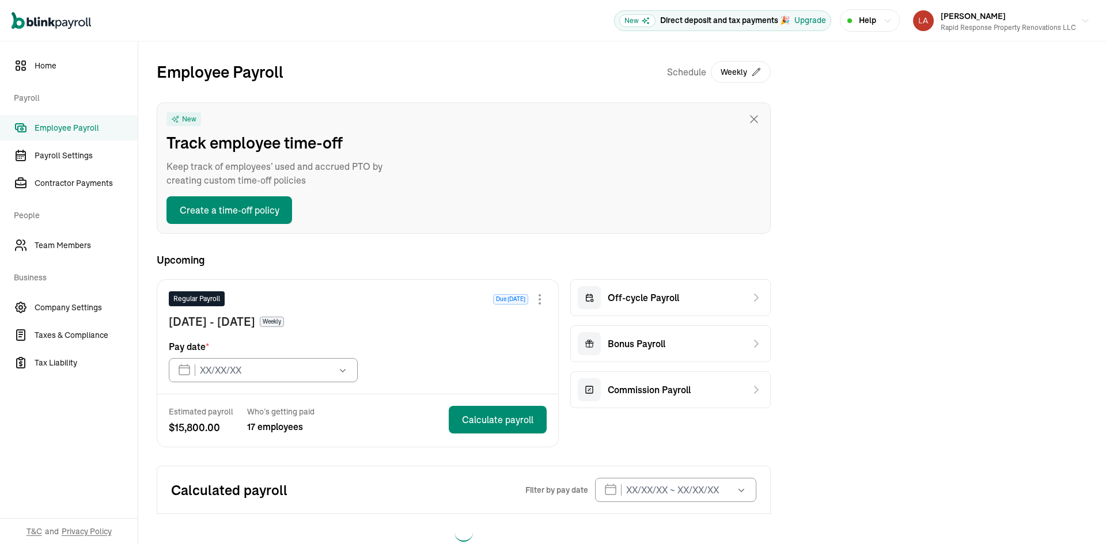
type input "[DATE]"
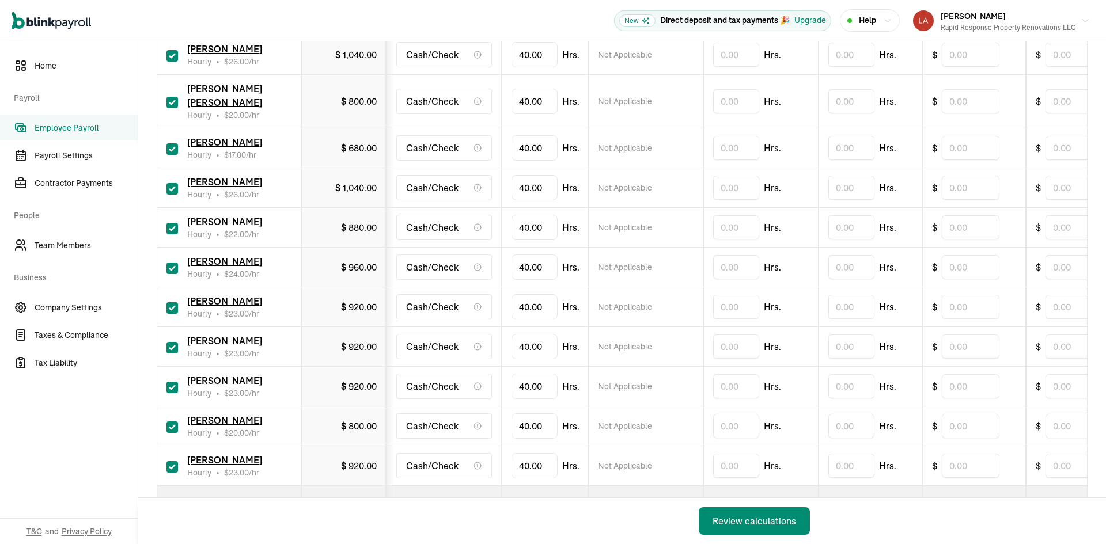
scroll to position [518, 0]
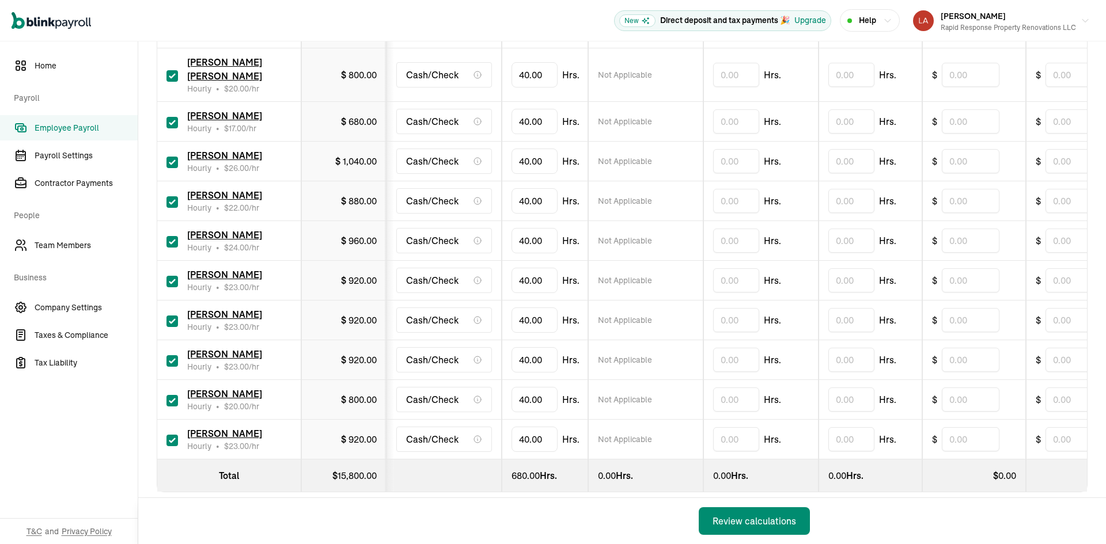
click at [168, 316] on input "checkbox" at bounding box center [172, 322] width 12 height 12
checkbox input "false"
type input "0.00"
drag, startPoint x: 170, startPoint y: 422, endPoint x: 180, endPoint y: 395, distance: 29.5
click at [170, 435] on input "checkbox" at bounding box center [172, 441] width 12 height 12
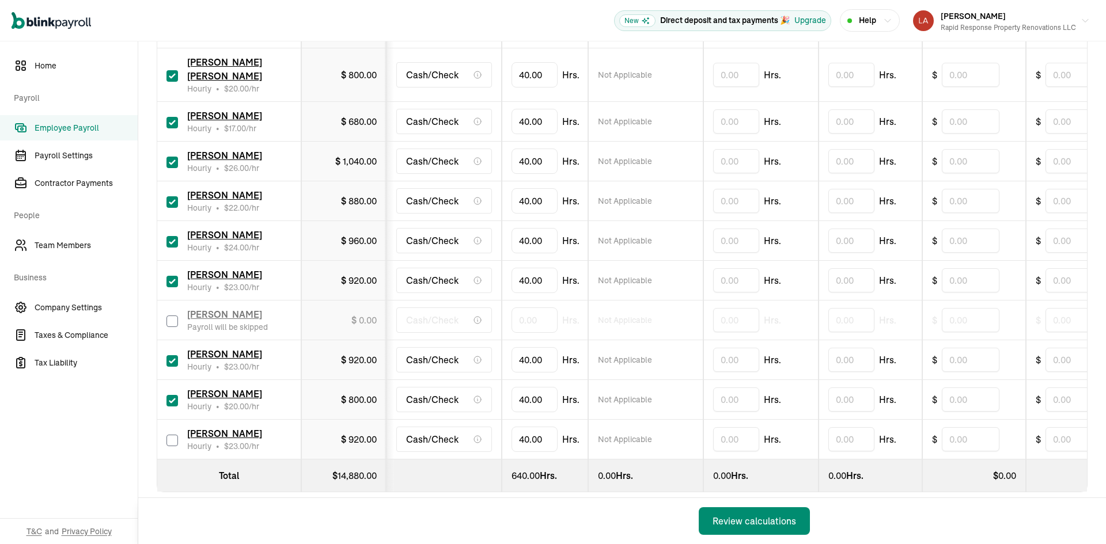
checkbox input "false"
type input "0.00"
click at [173, 395] on input "checkbox" at bounding box center [172, 401] width 12 height 12
checkbox input "false"
type input "0.00"
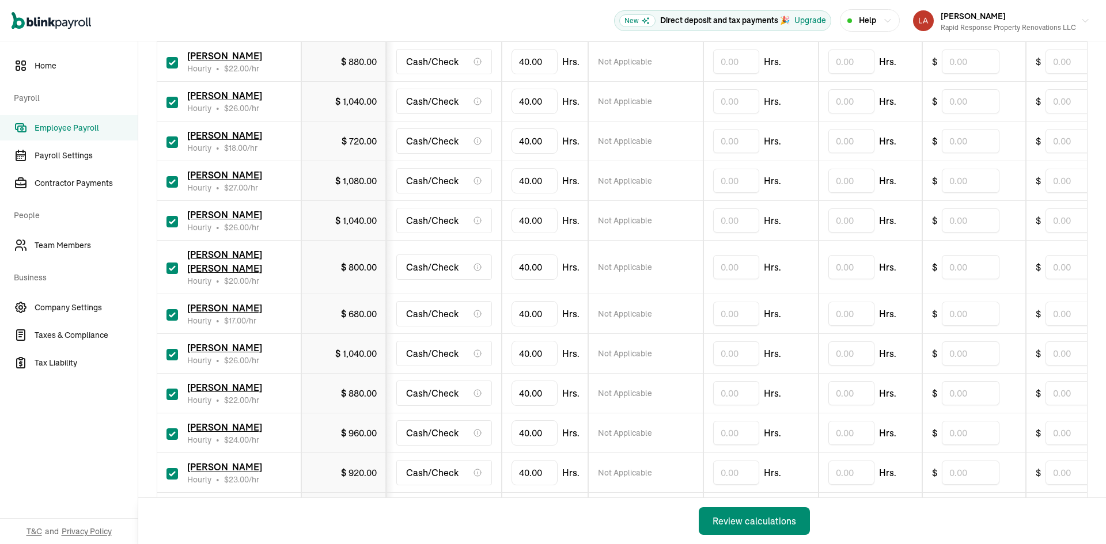
scroll to position [403, 0]
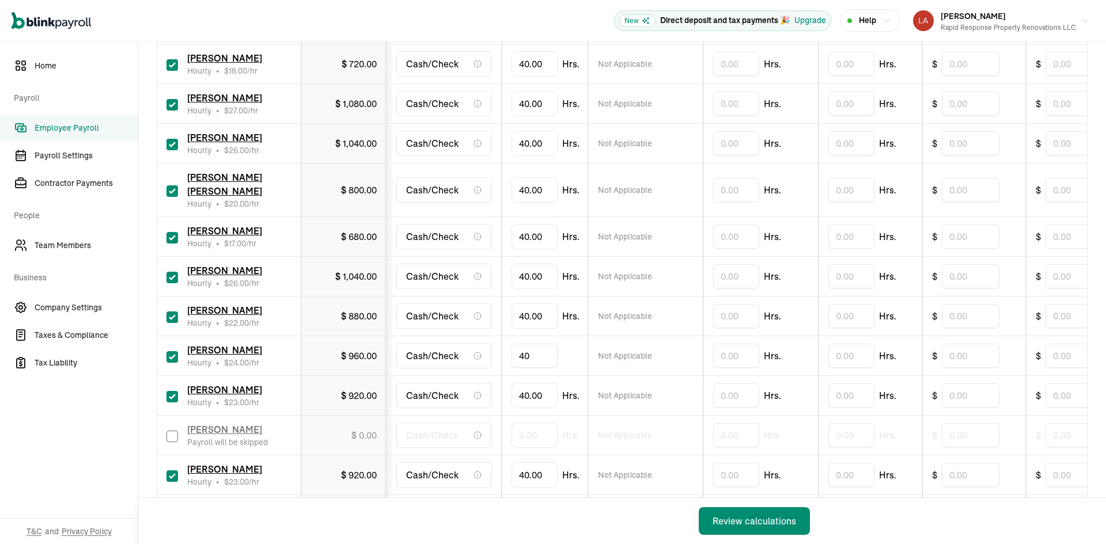
click at [534, 344] on input "40" at bounding box center [534, 356] width 46 height 24
type input "39.37"
click at [538, 465] on input "40" at bounding box center [534, 475] width 46 height 24
type input "36.59"
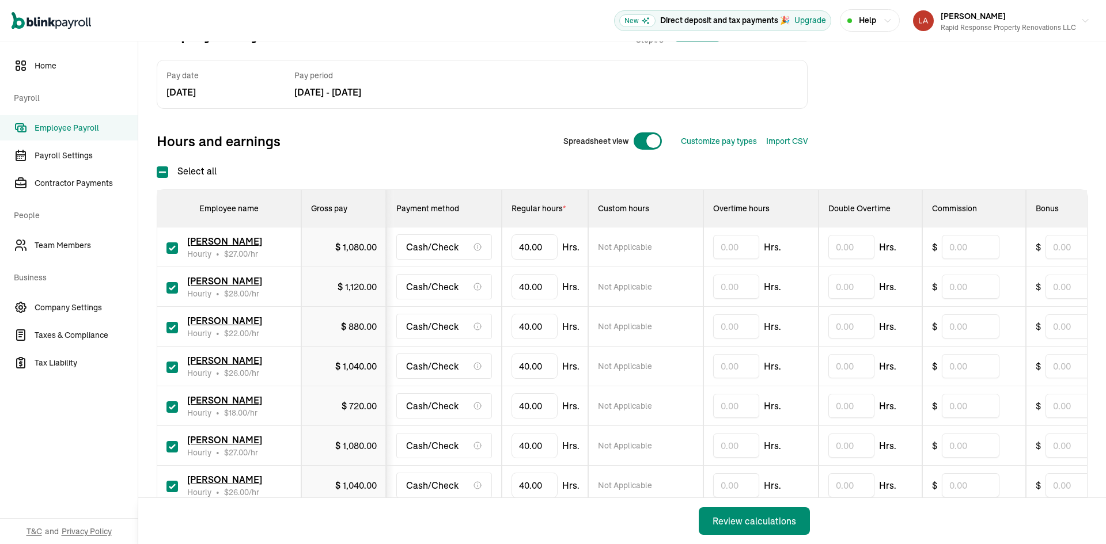
scroll to position [58, 0]
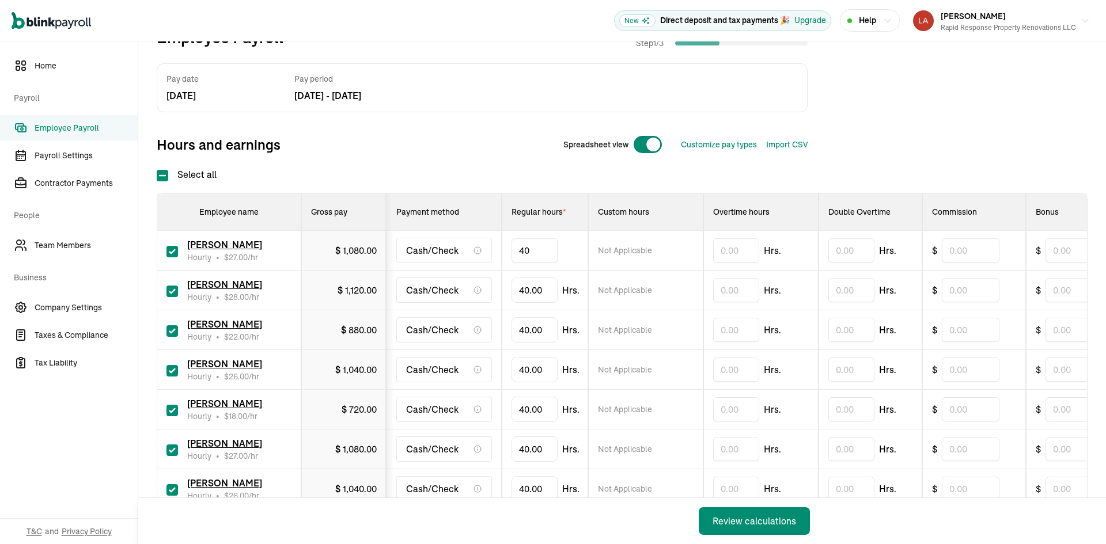
click at [533, 247] on input "40" at bounding box center [534, 250] width 46 height 24
type input "39.33"
click at [731, 375] on input "text" at bounding box center [736, 370] width 46 height 24
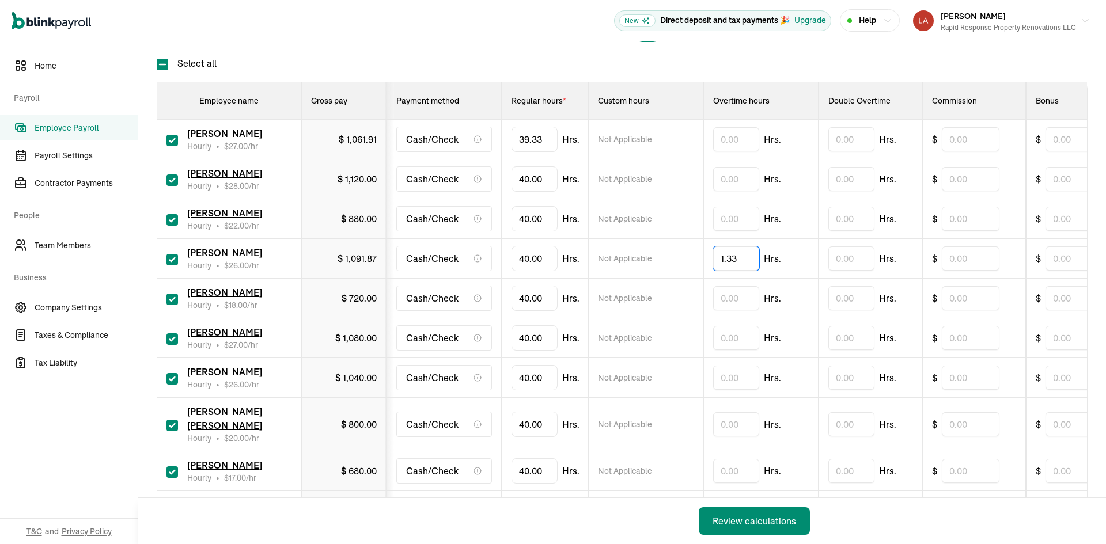
scroll to position [173, 0]
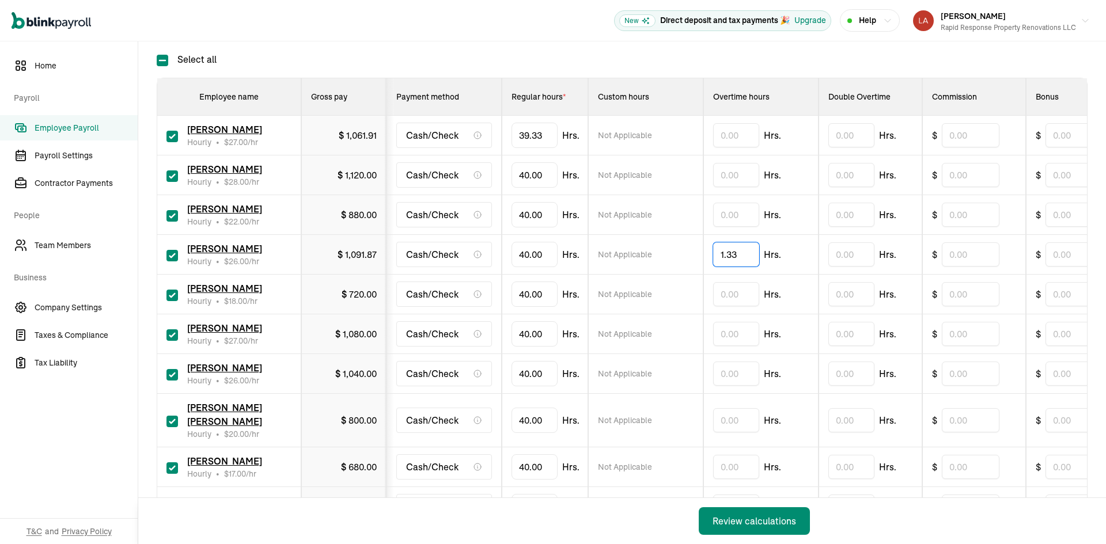
type input "1.33"
click at [733, 339] on input "text" at bounding box center [736, 334] width 46 height 24
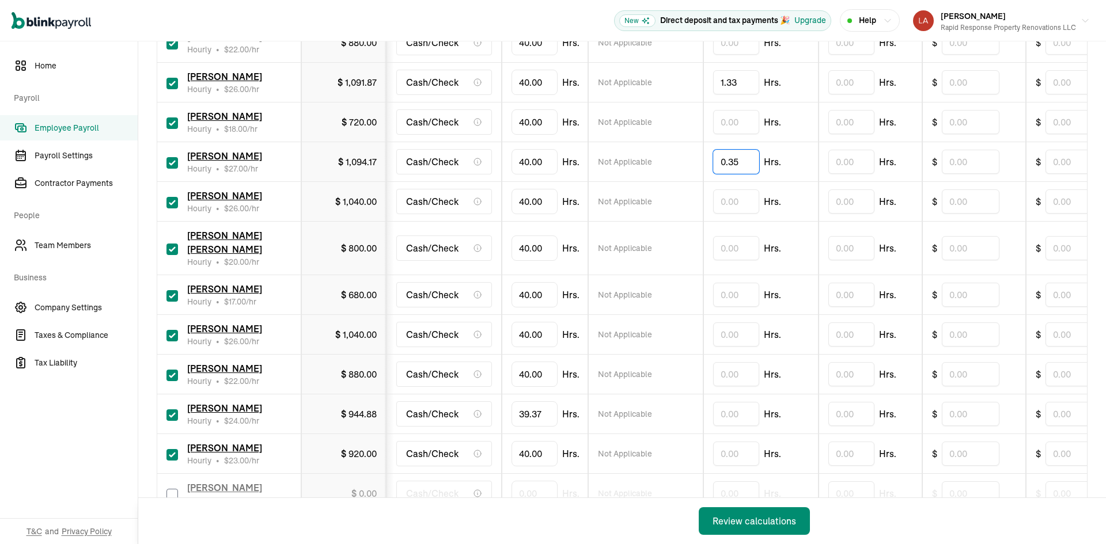
scroll to position [346, 0]
type input "0.35"
click at [532, 322] on input "40" at bounding box center [534, 334] width 46 height 24
type input "33.25"
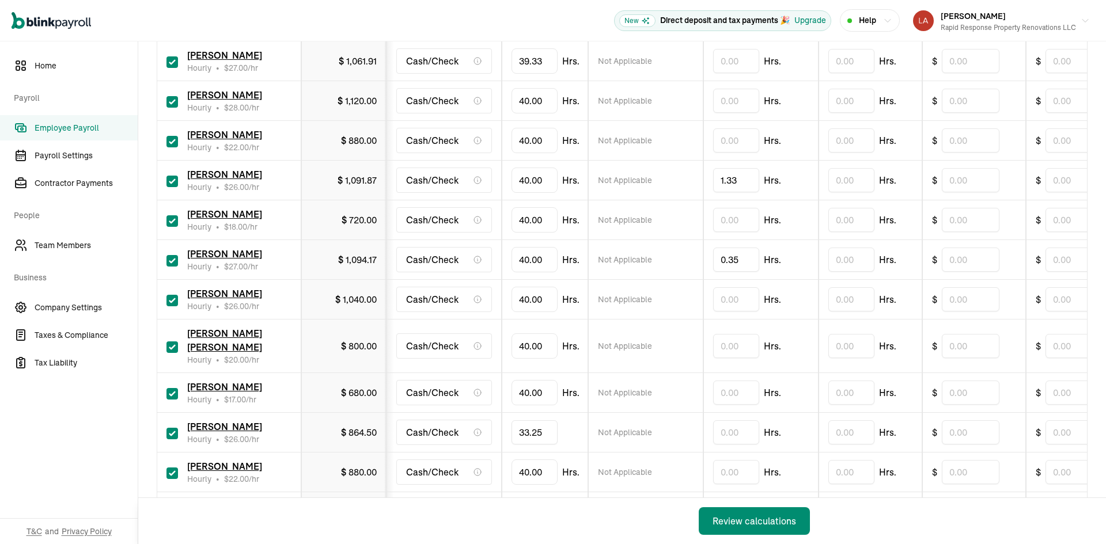
scroll to position [230, 0]
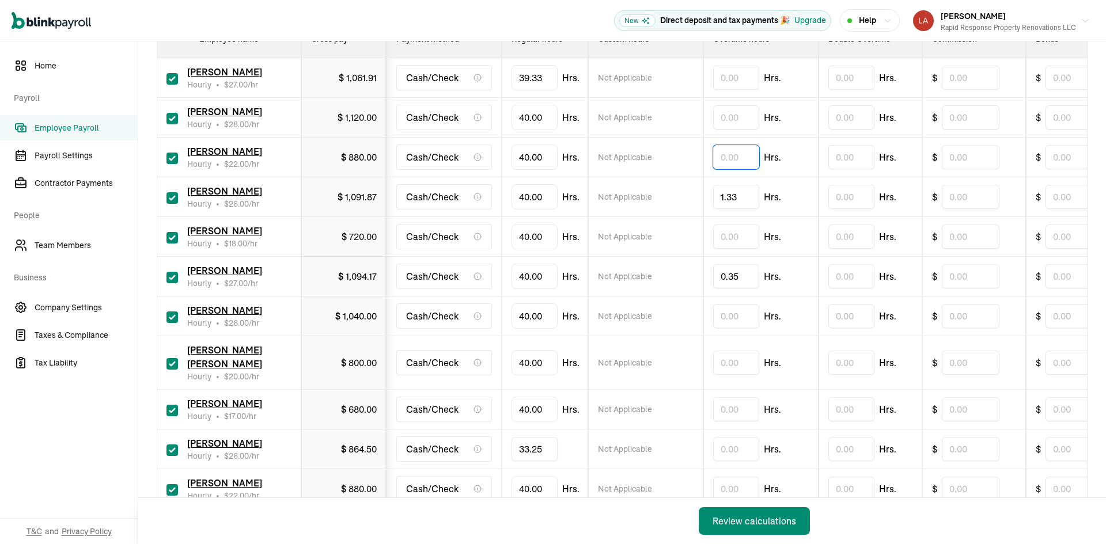
click at [727, 158] on input "text" at bounding box center [736, 157] width 46 height 24
type input "3.12"
click at [738, 116] on input "text" at bounding box center [736, 117] width 46 height 24
type input "4.32"
click at [174, 238] on input "checkbox" at bounding box center [172, 238] width 12 height 12
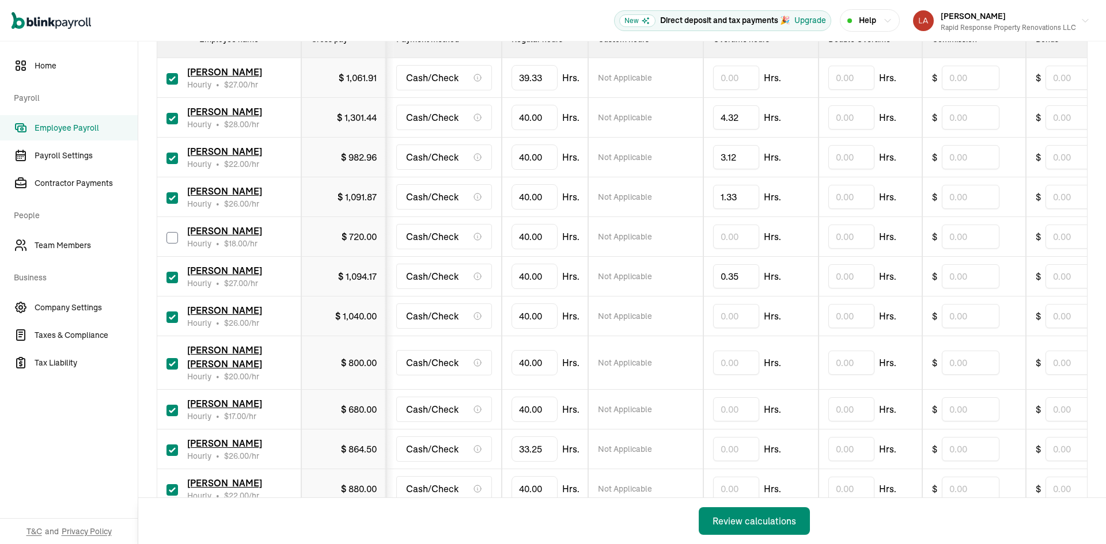
checkbox input "false"
type input "0.00"
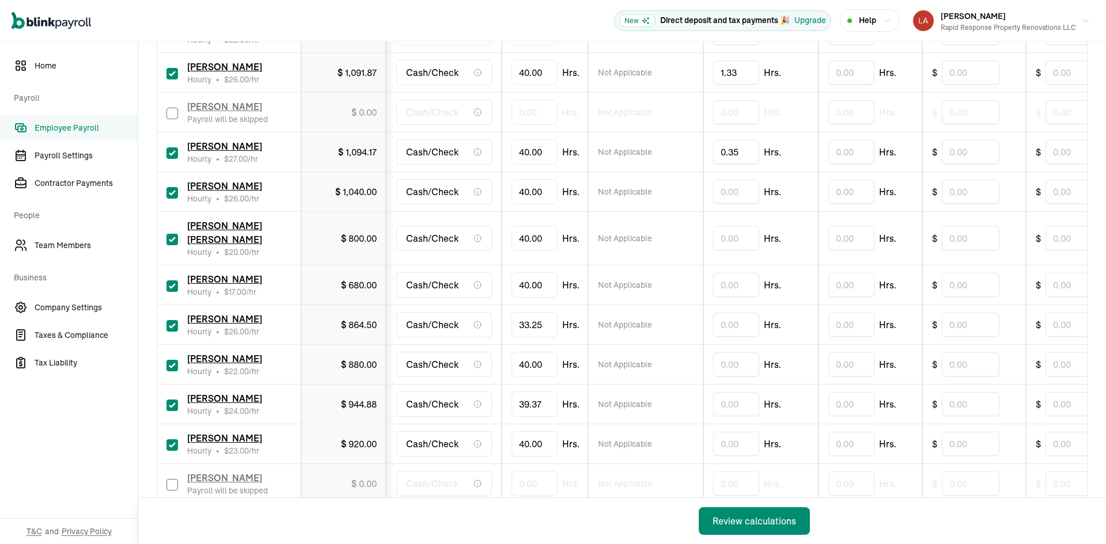
scroll to position [403, 0]
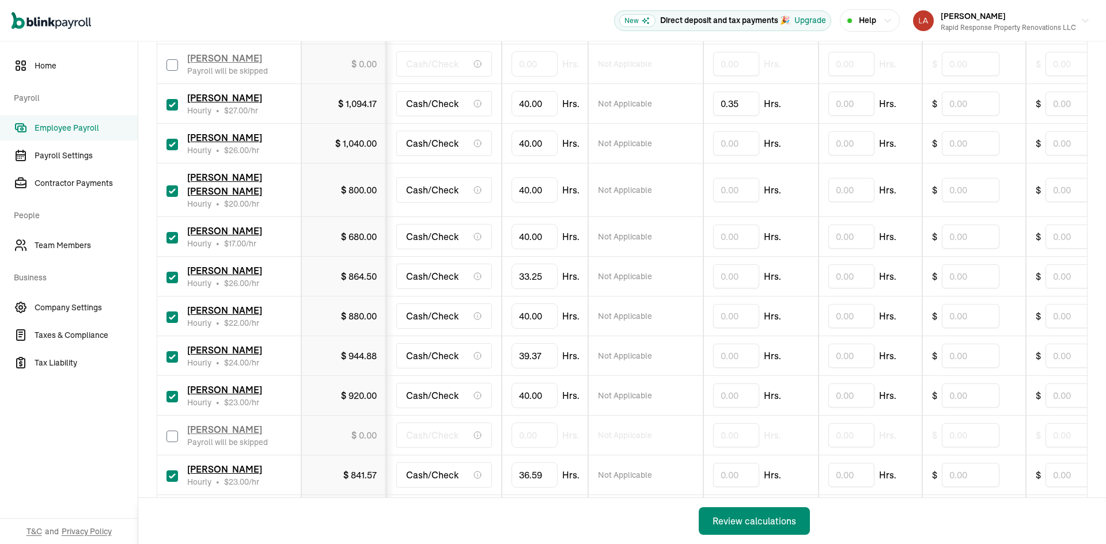
click at [170, 312] on input "checkbox" at bounding box center [172, 318] width 12 height 12
checkbox input "false"
type input "0.00"
click at [547, 384] on input "40" at bounding box center [534, 396] width 46 height 24
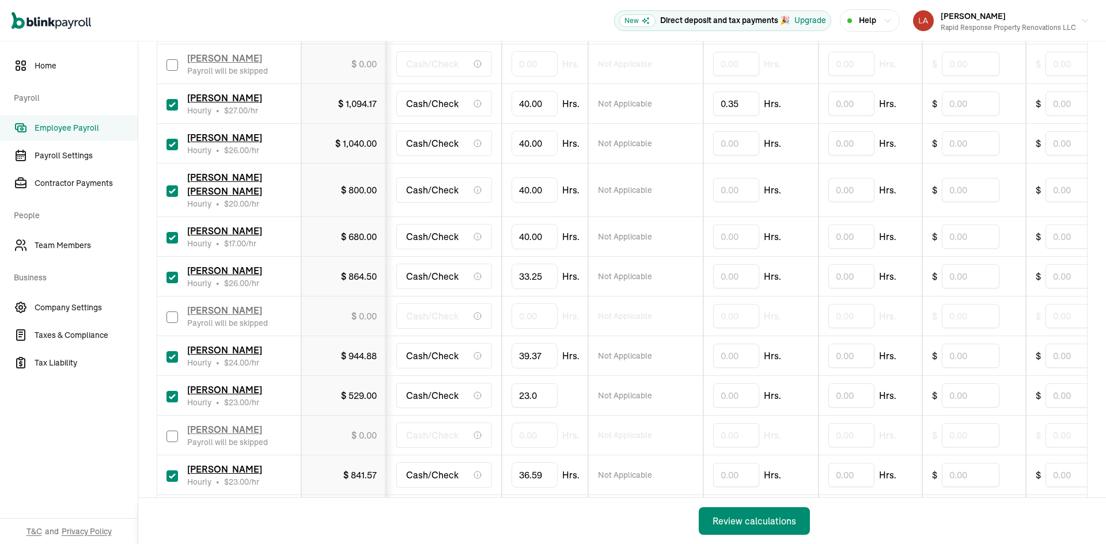
type input "23.00"
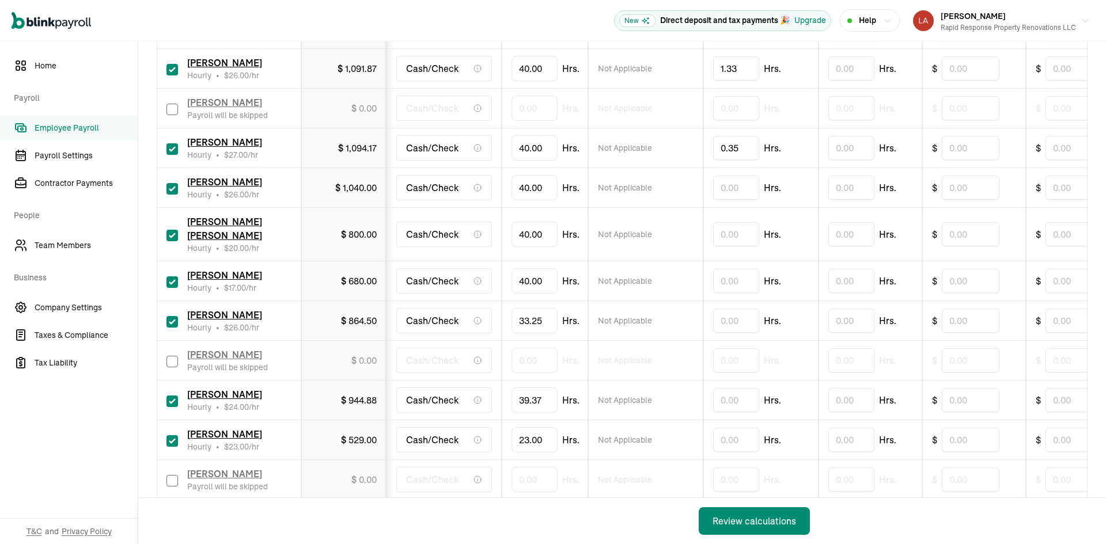
scroll to position [295, 0]
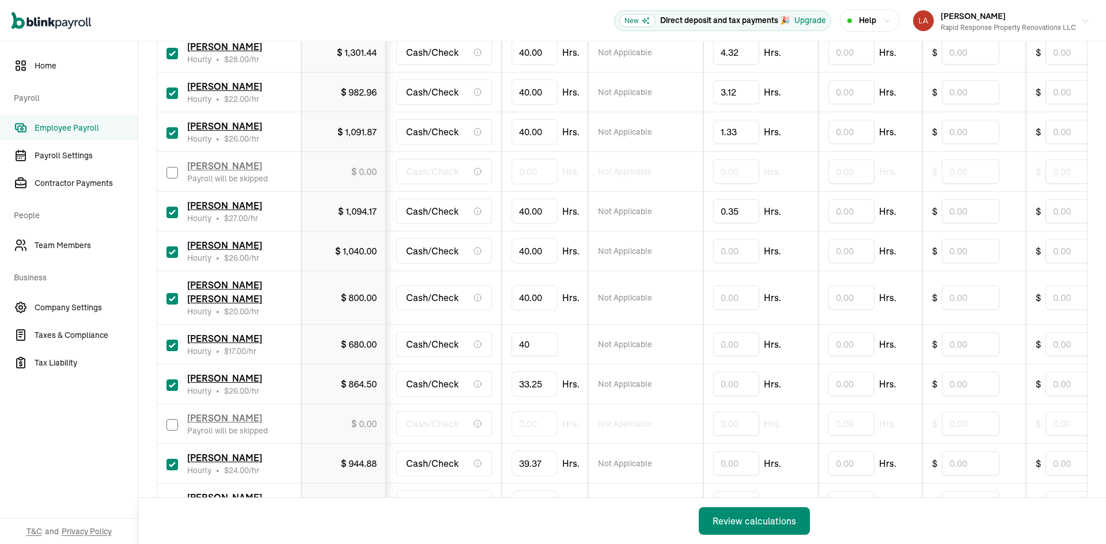
click at [538, 332] on input "40" at bounding box center [534, 344] width 46 height 24
click at [538, 332] on input "31.5" at bounding box center [534, 344] width 46 height 24
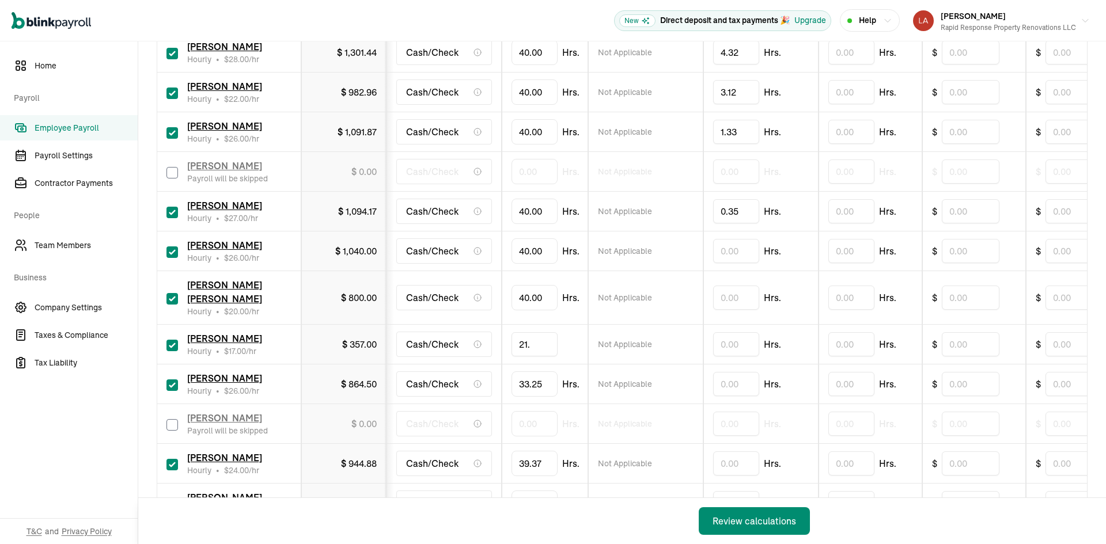
type input "21.5"
click at [534, 290] on input "40" at bounding box center [534, 298] width 46 height 24
type input "14.5"
click at [540, 249] on input "40" at bounding box center [534, 251] width 46 height 24
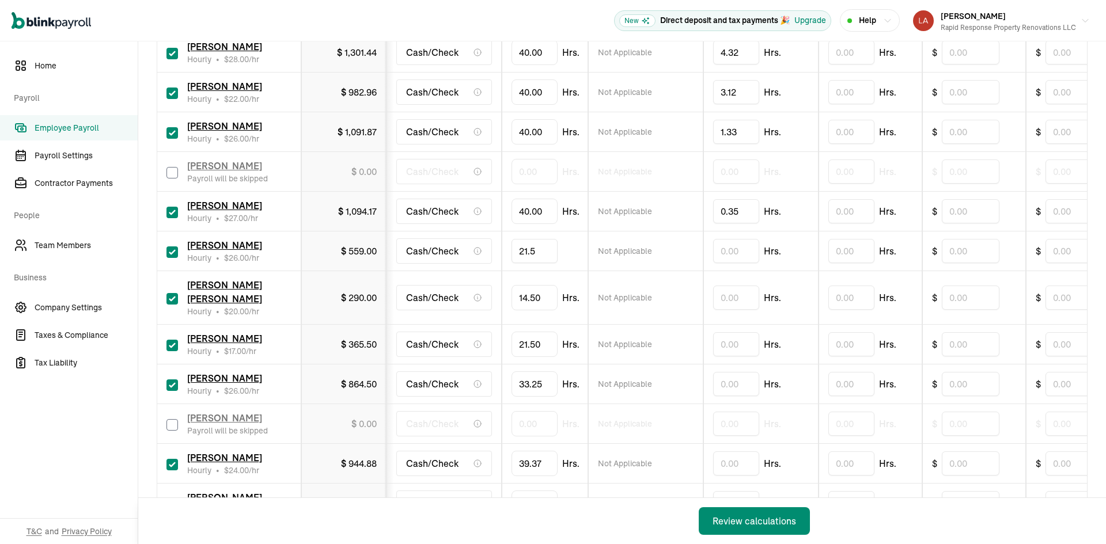
type input "21.53"
click at [763, 521] on div "Review calculations" at bounding box center [754, 521] width 84 height 14
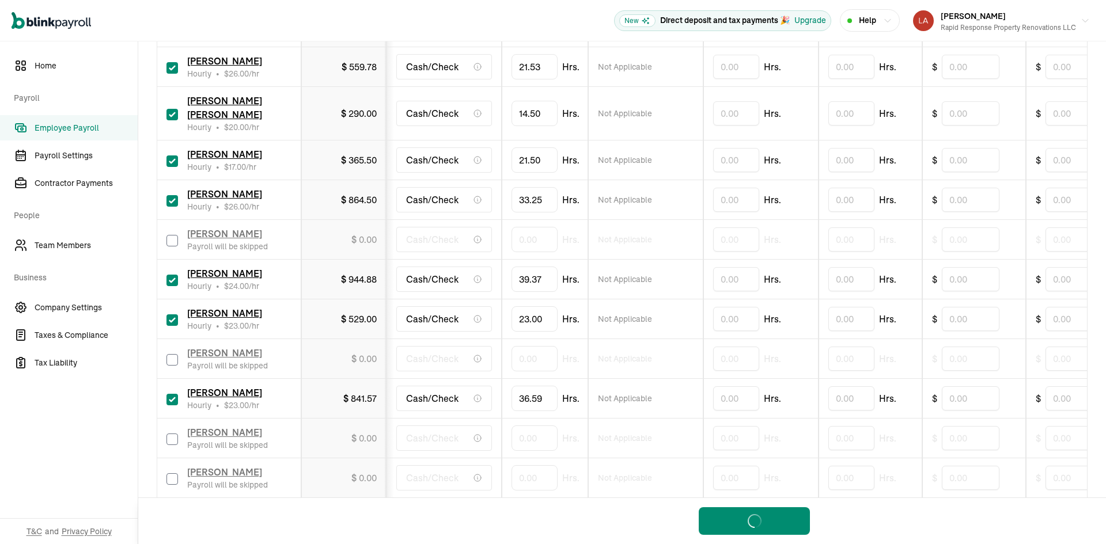
scroll to position [526, 0]
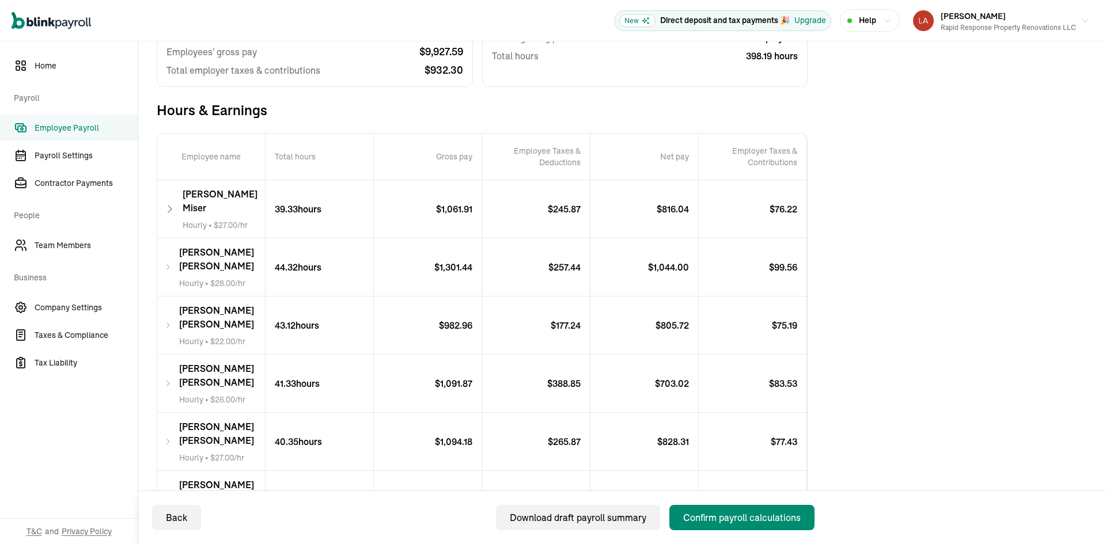
scroll to position [185, 0]
